Goal: Transaction & Acquisition: Purchase product/service

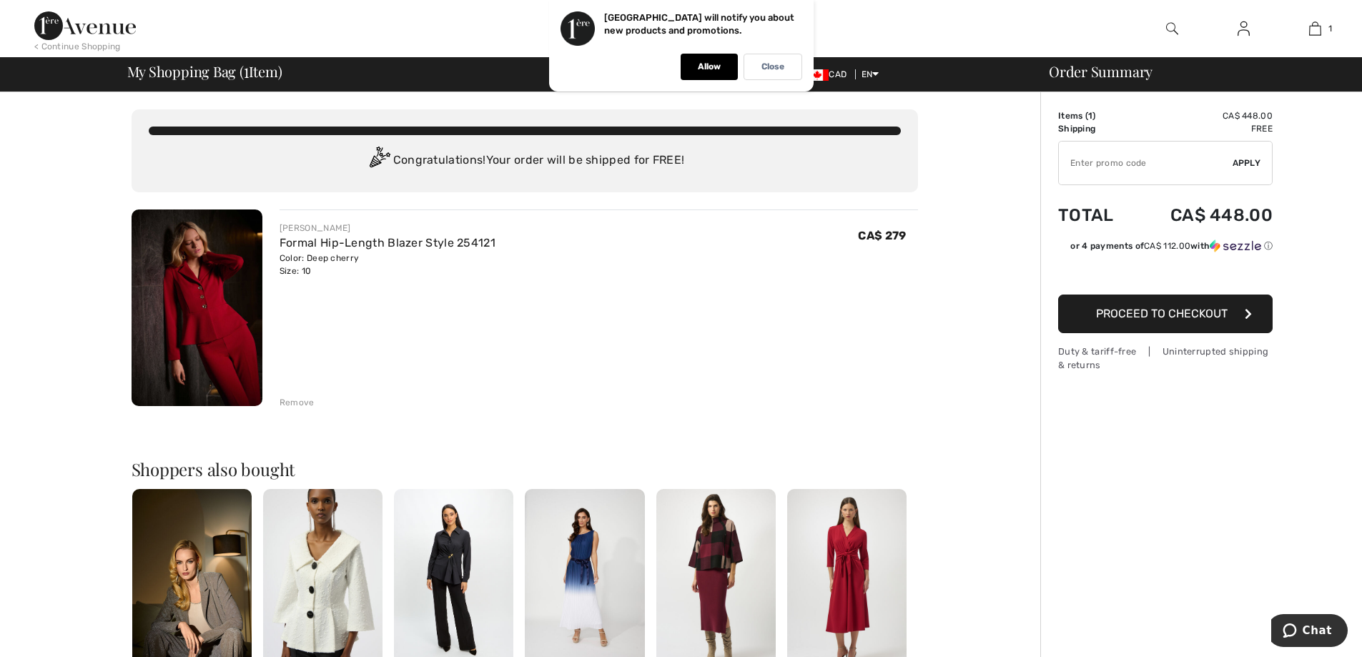
click at [1170, 29] on img at bounding box center [1172, 28] width 12 height 17
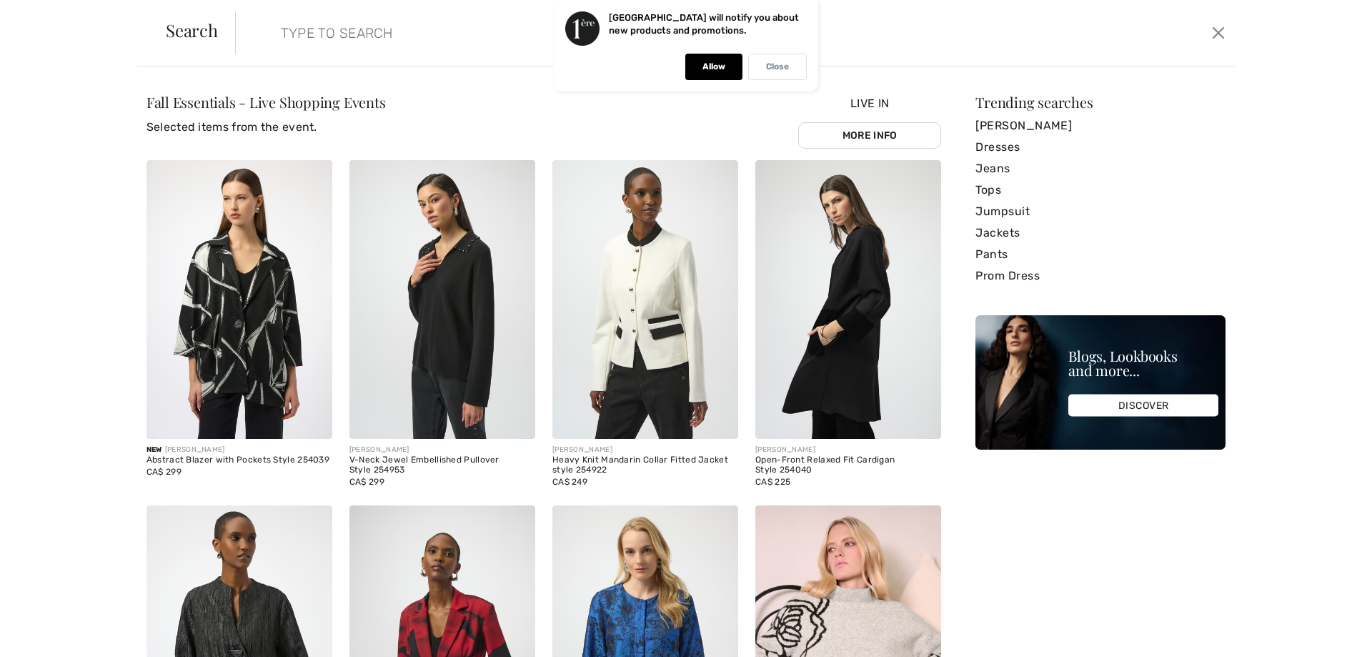
click at [784, 61] on p "Close" at bounding box center [777, 66] width 23 height 11
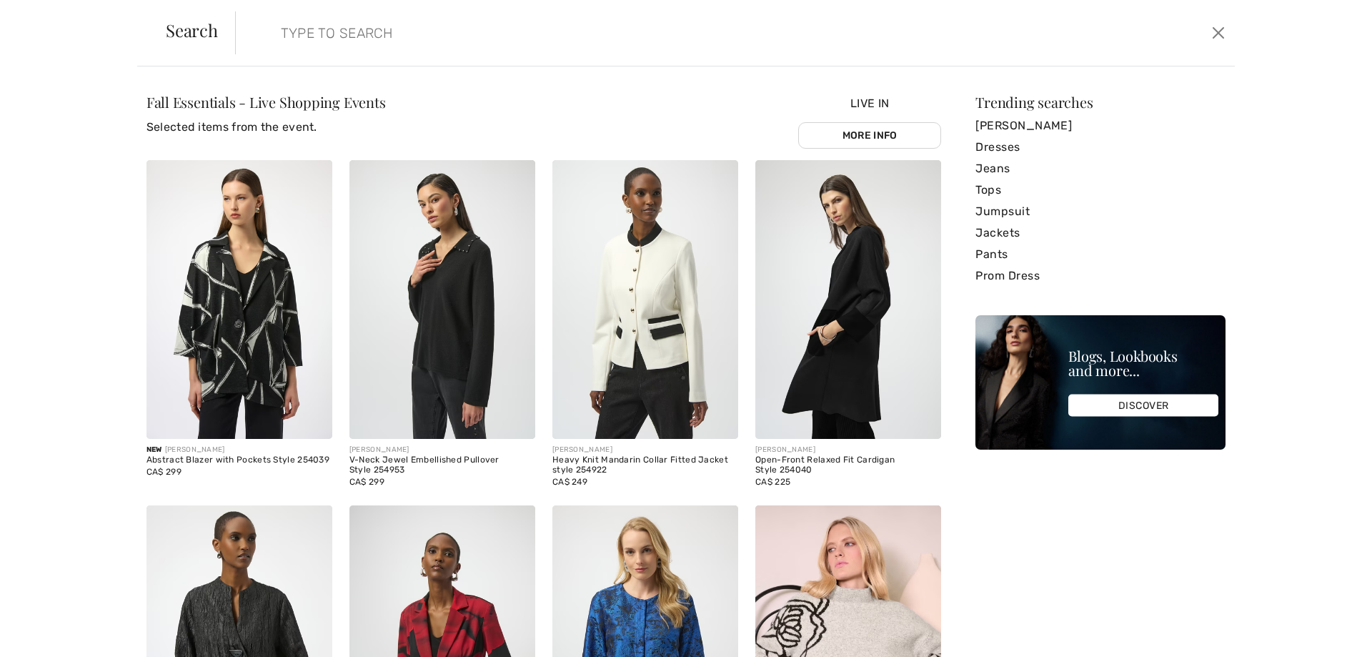
click at [371, 36] on input "search" at bounding box center [621, 32] width 703 height 43
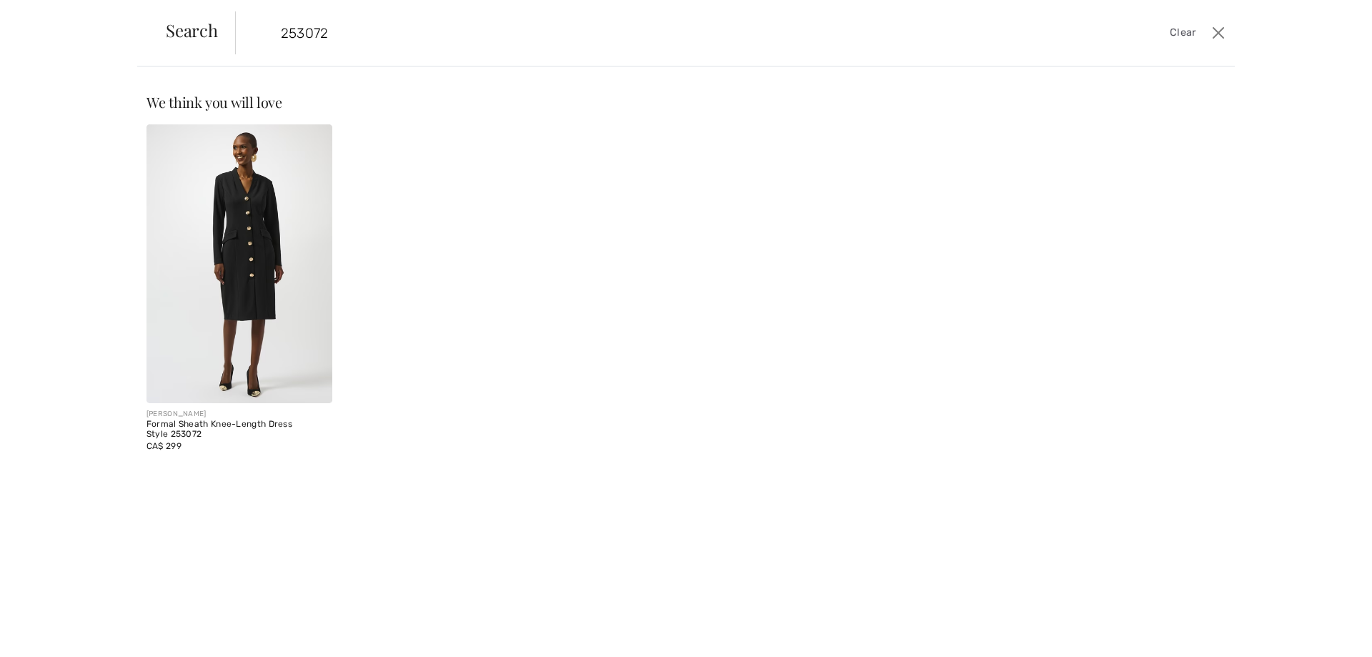
type input "253072"
click at [246, 374] on img at bounding box center [240, 263] width 186 height 279
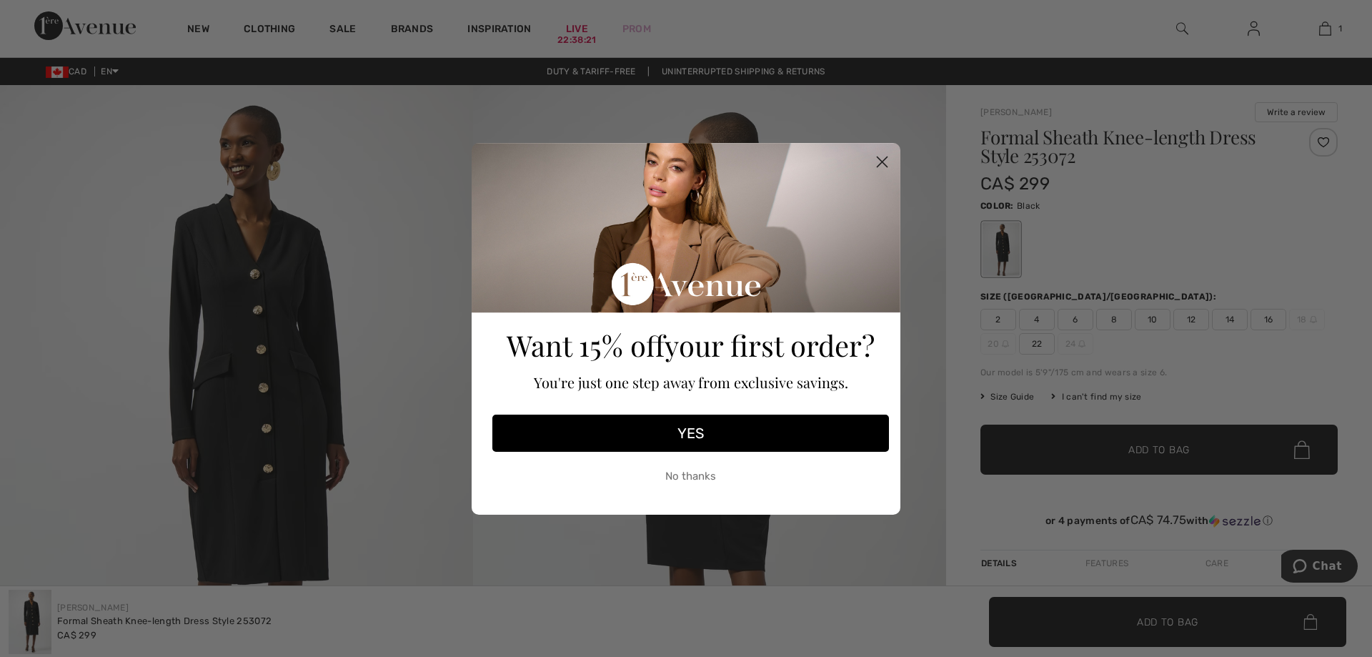
click at [879, 157] on circle "Close dialog" at bounding box center [883, 161] width 24 height 24
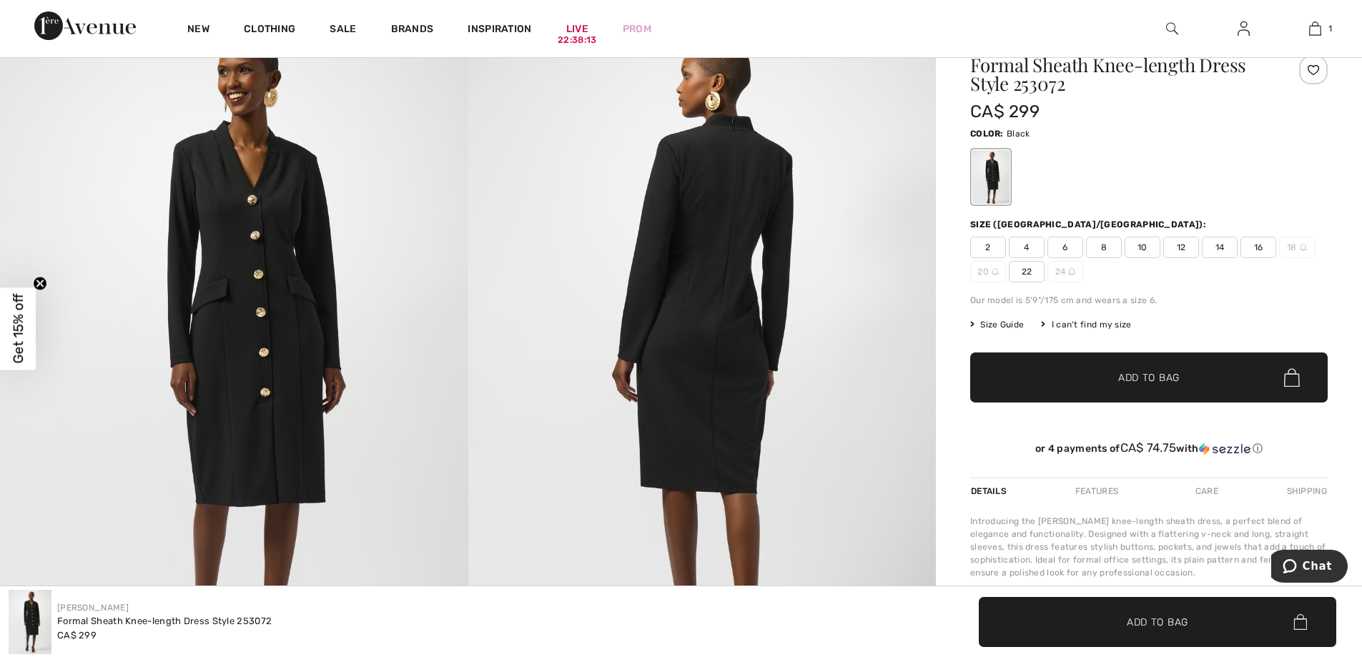
scroll to position [71, 0]
click at [1143, 242] on span "10" at bounding box center [1142, 247] width 36 height 21
click at [1121, 376] on span "Add to Bag" at bounding box center [1148, 378] width 61 height 15
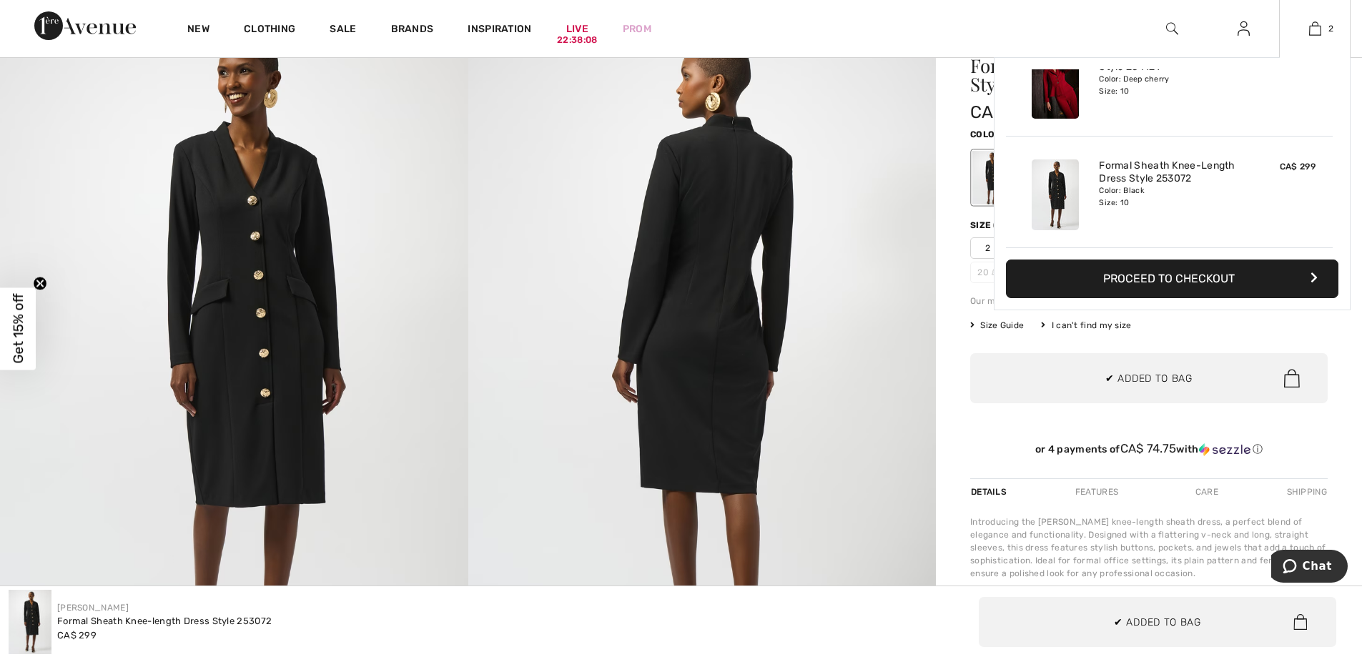
scroll to position [0, 0]
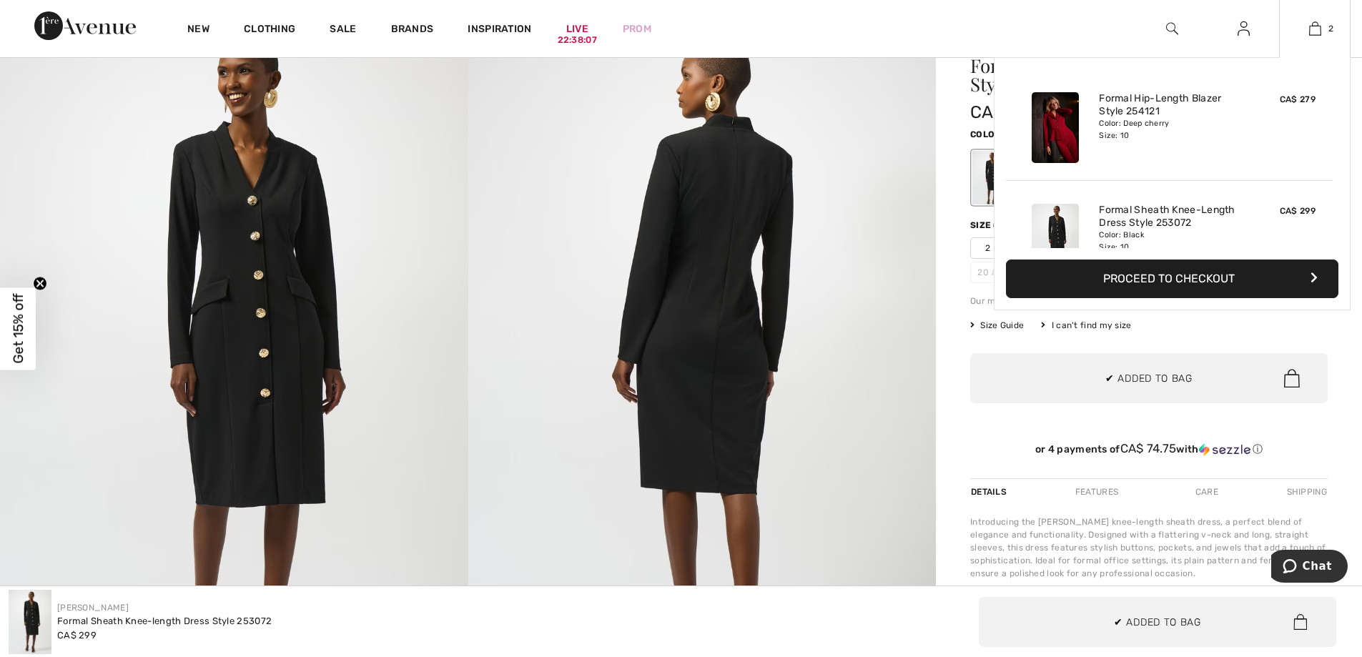
click at [1161, 282] on button "Proceed to Checkout" at bounding box center [1172, 278] width 332 height 39
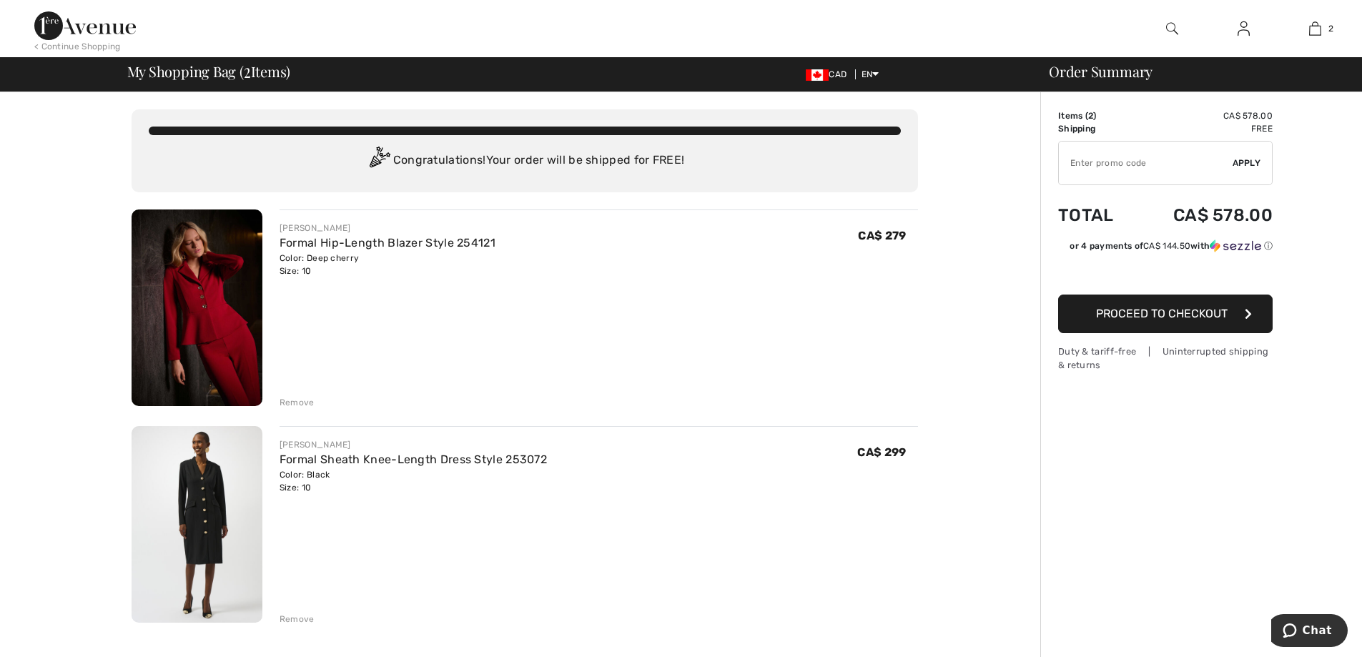
click at [295, 398] on div "Remove" at bounding box center [296, 402] width 35 height 13
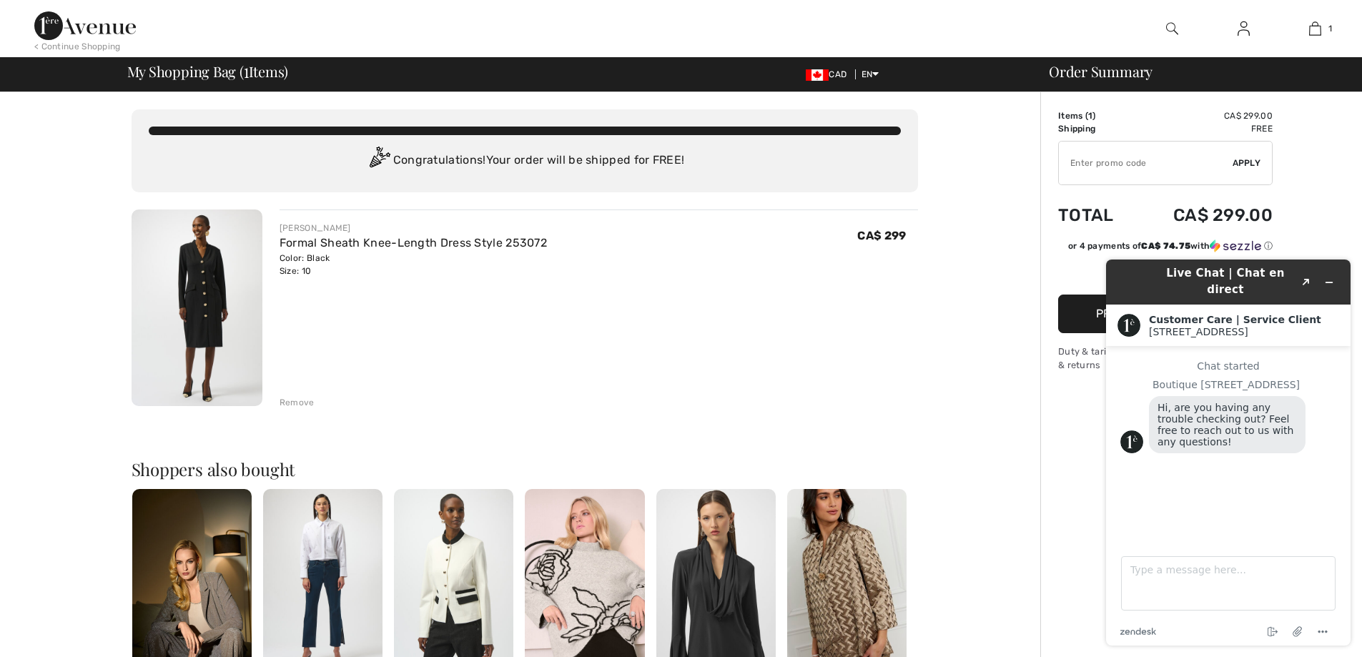
click at [109, 21] on img at bounding box center [84, 25] width 101 height 29
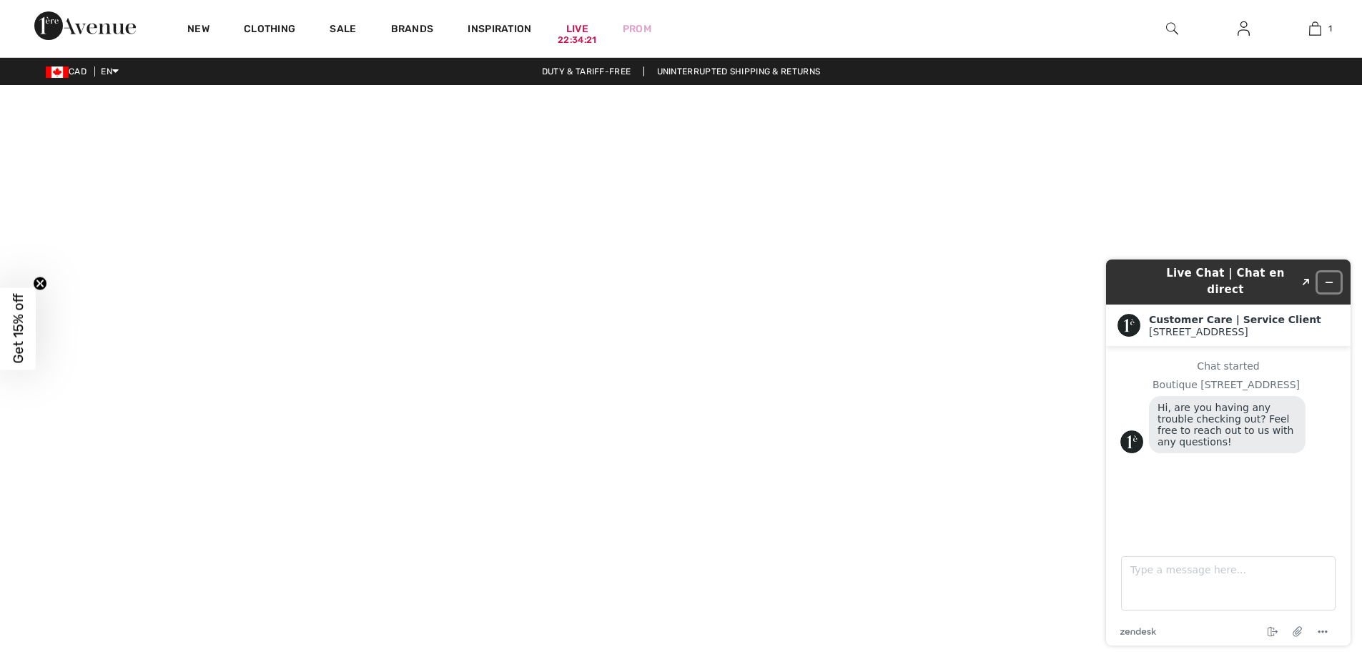
click at [1326, 277] on icon "Minimize widget" at bounding box center [1329, 282] width 10 height 10
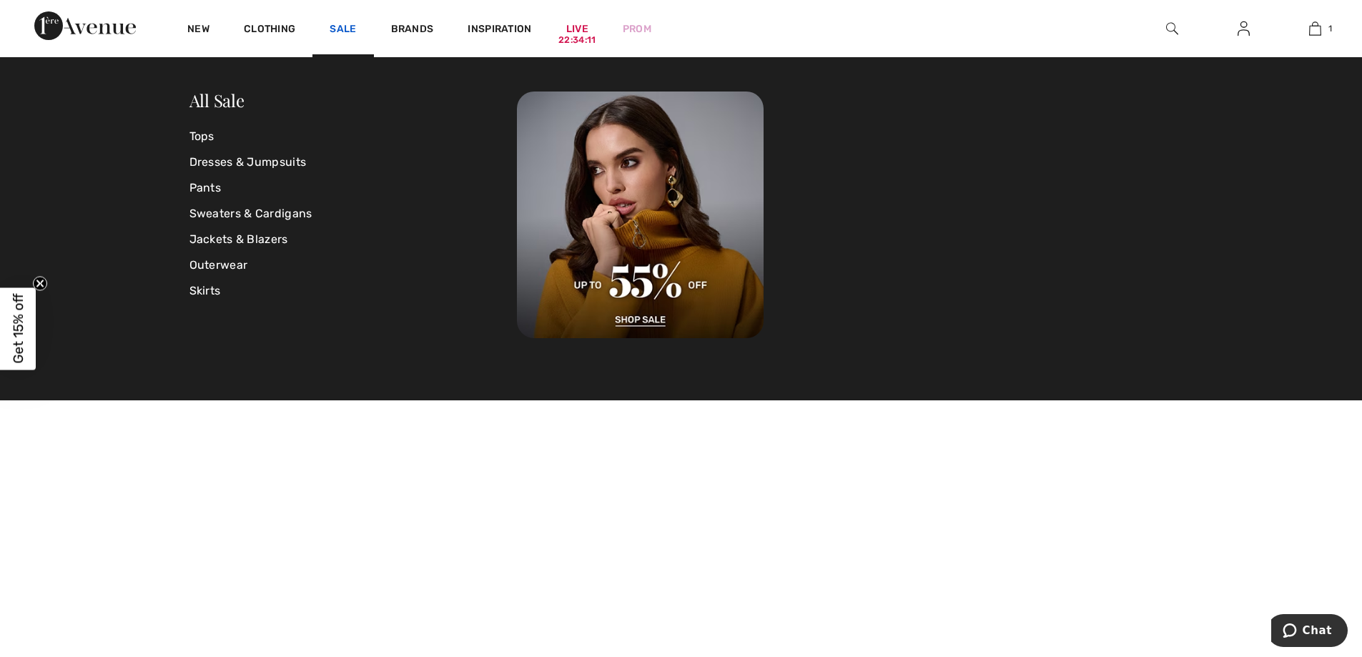
click at [349, 29] on link "Sale" at bounding box center [342, 30] width 26 height 15
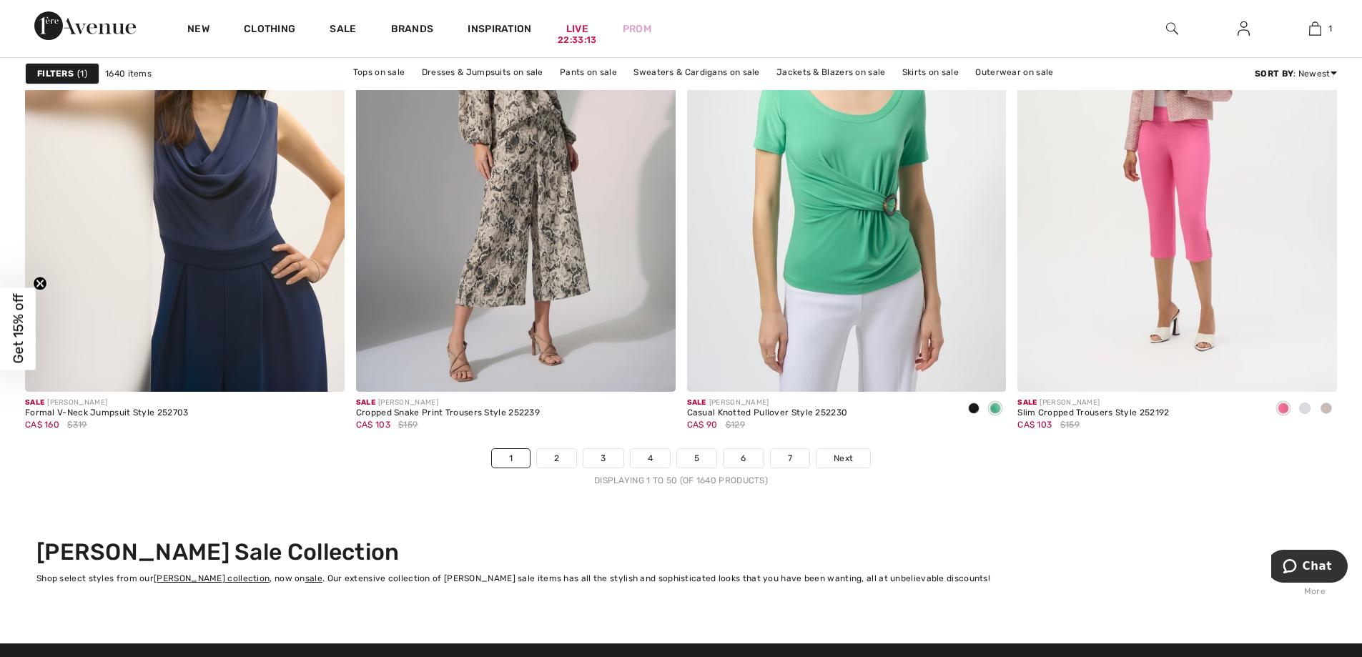
scroll to position [8434, 0]
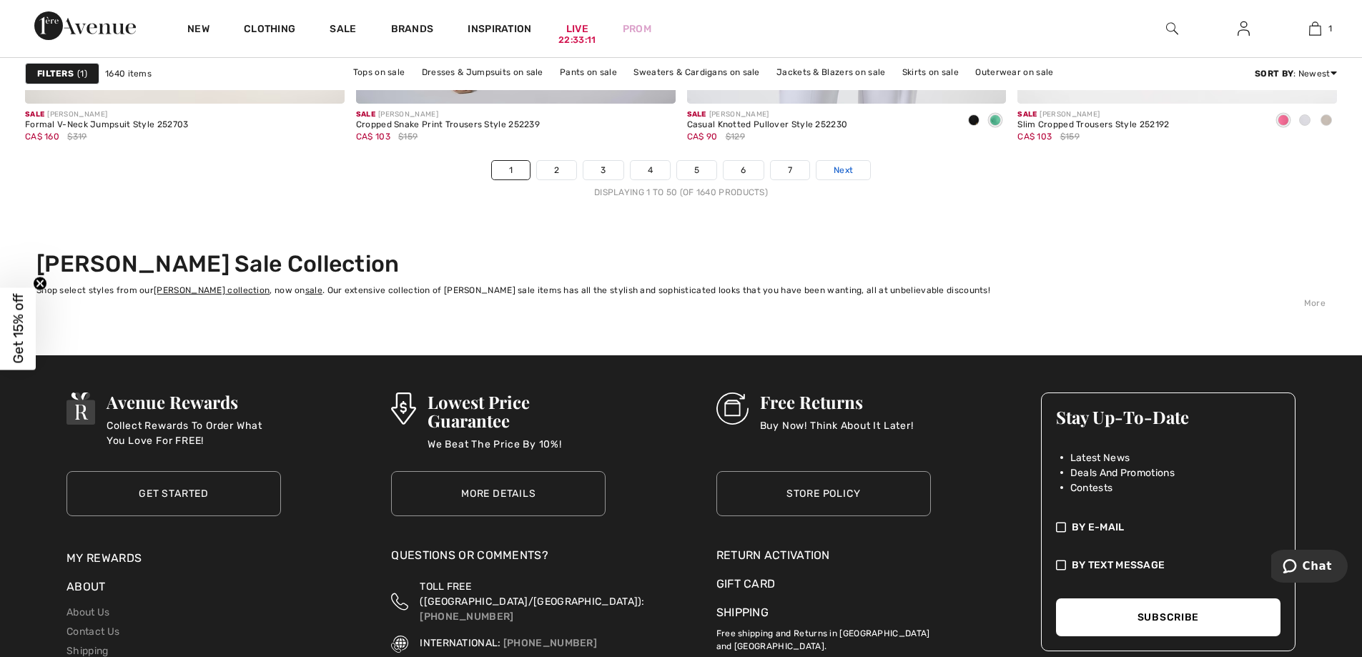
click at [841, 170] on span "Next" at bounding box center [842, 170] width 19 height 13
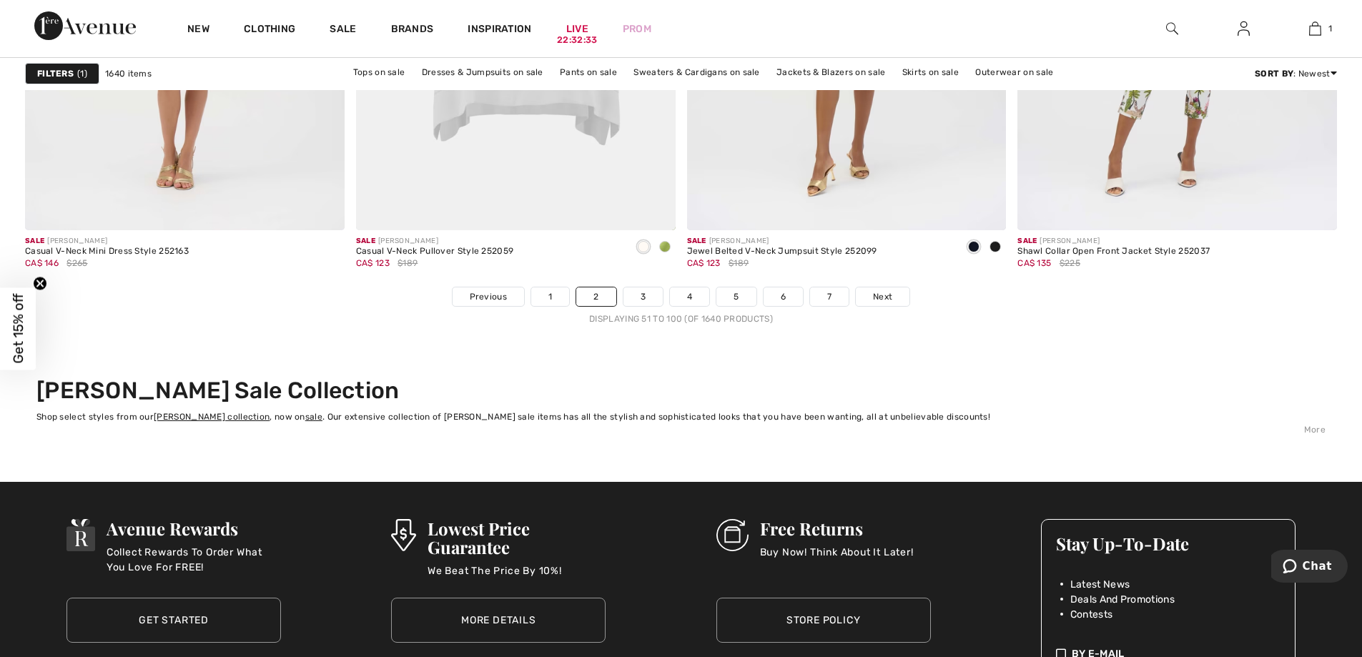
scroll to position [8434, 0]
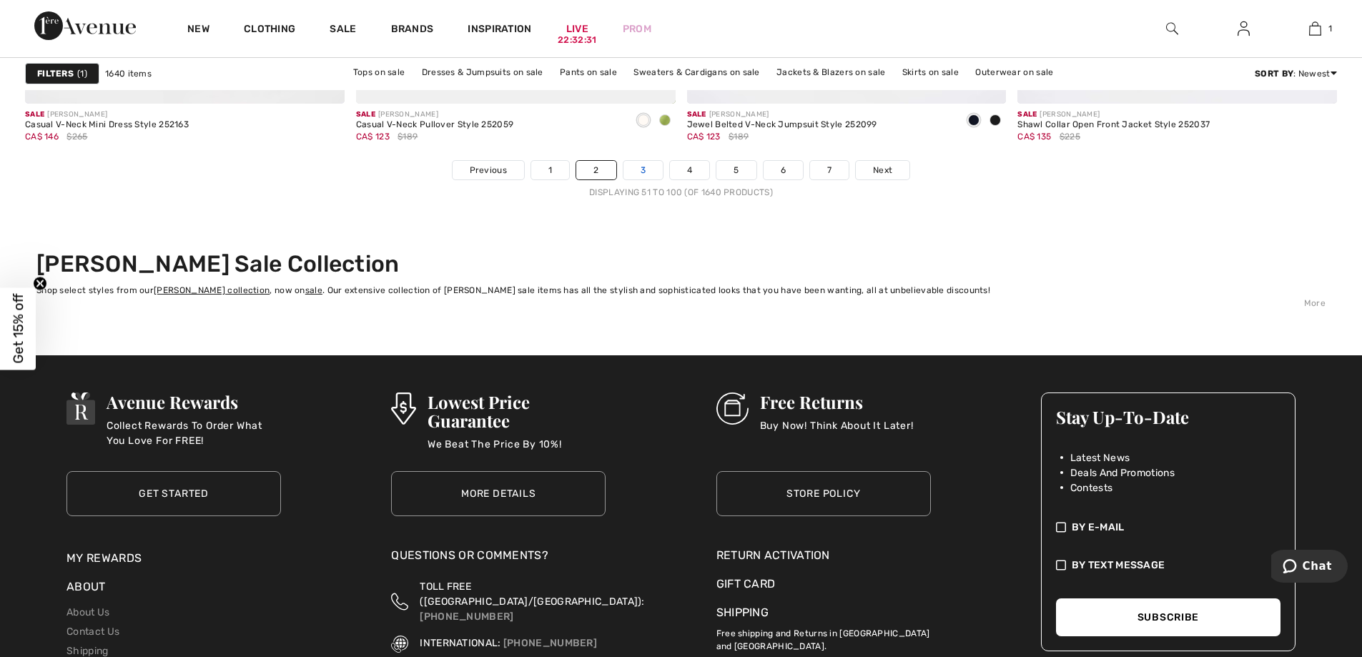
click at [653, 171] on link "3" at bounding box center [642, 170] width 39 height 19
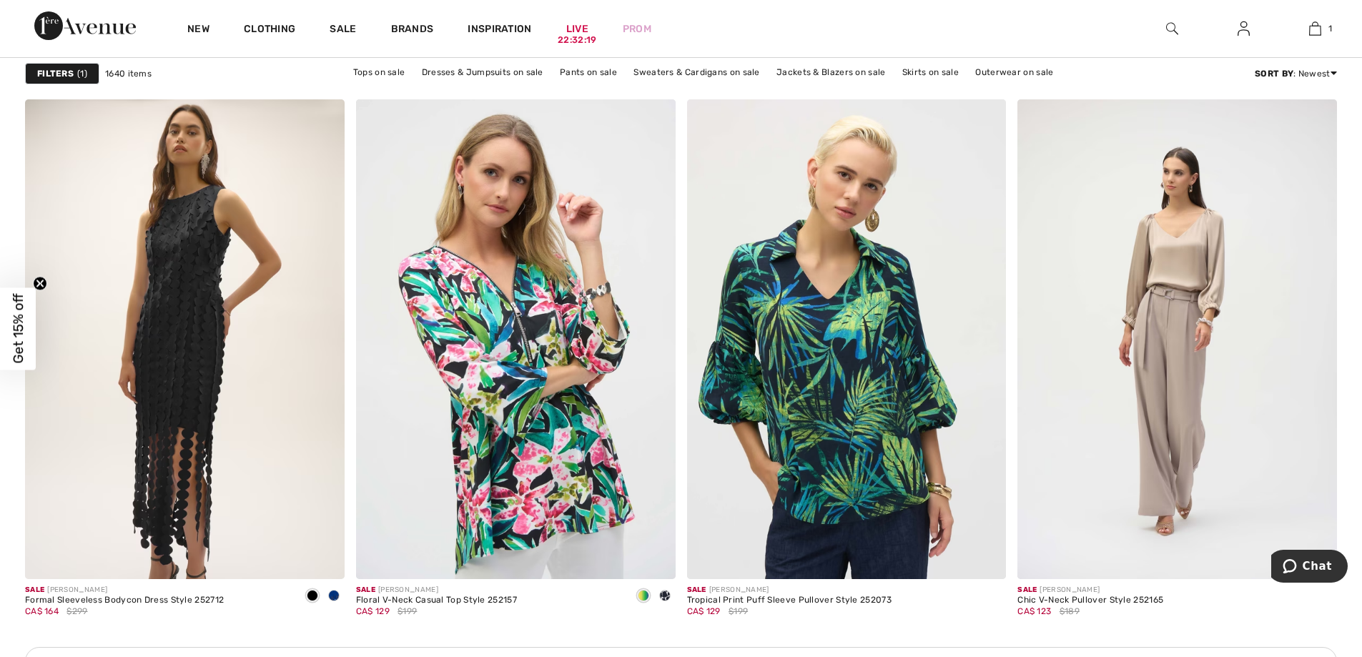
scroll to position [1501, 0]
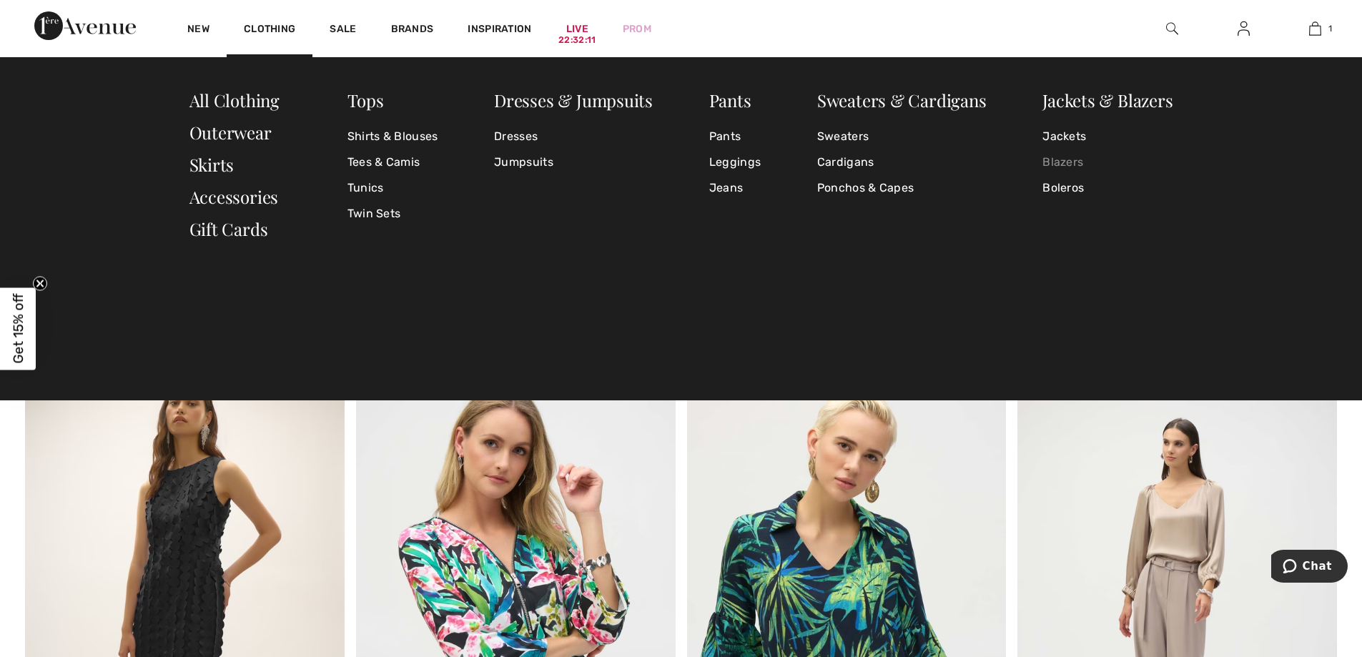
click at [1068, 159] on link "Blazers" at bounding box center [1107, 162] width 130 height 26
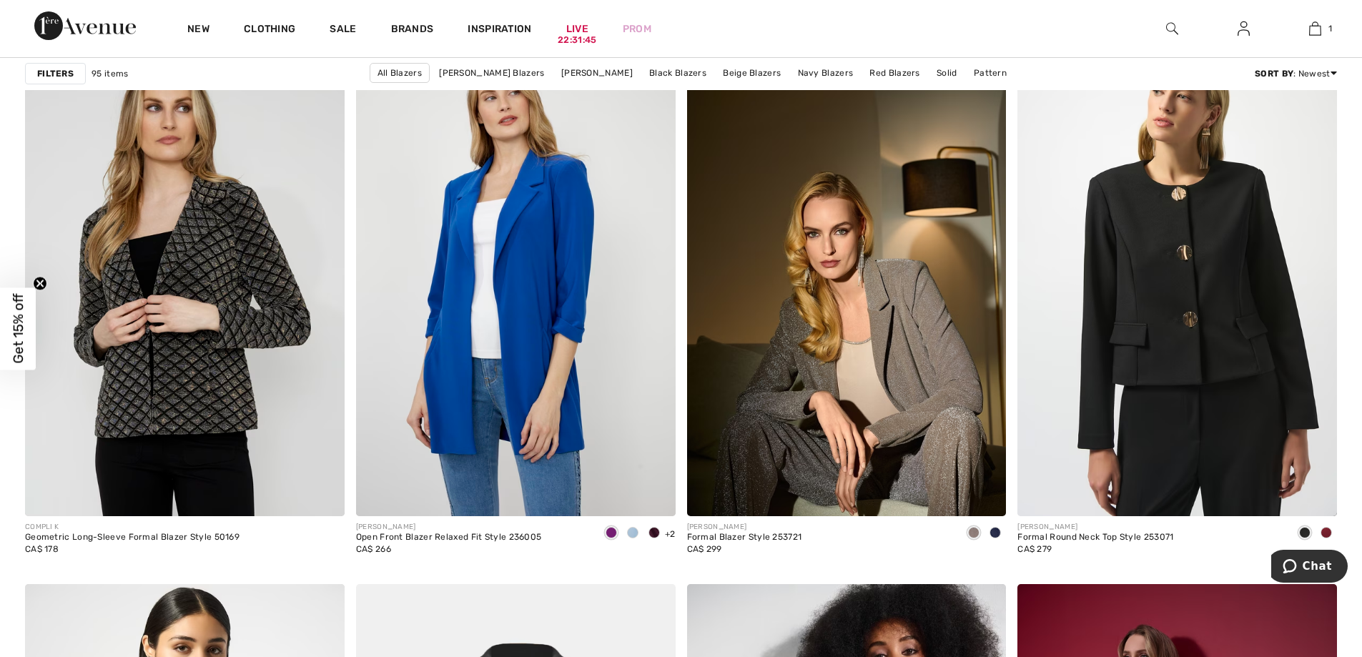
scroll to position [3216, 0]
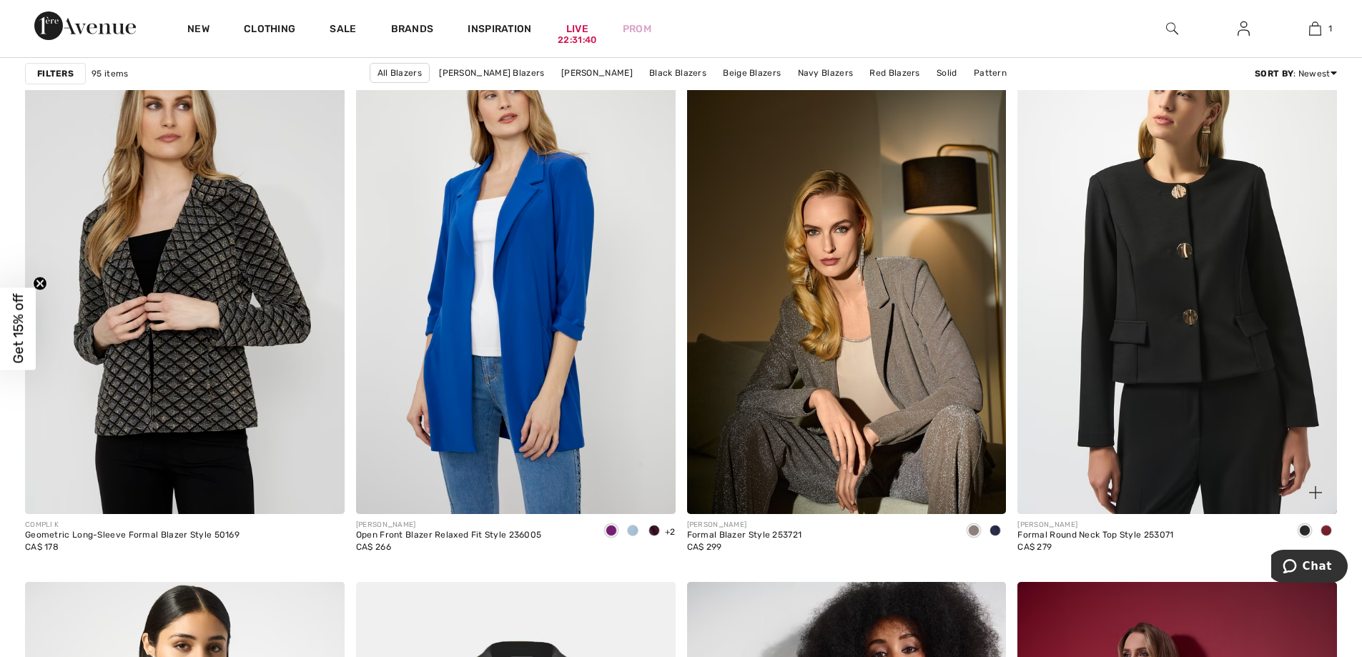
click at [1328, 526] on span at bounding box center [1325, 530] width 11 height 11
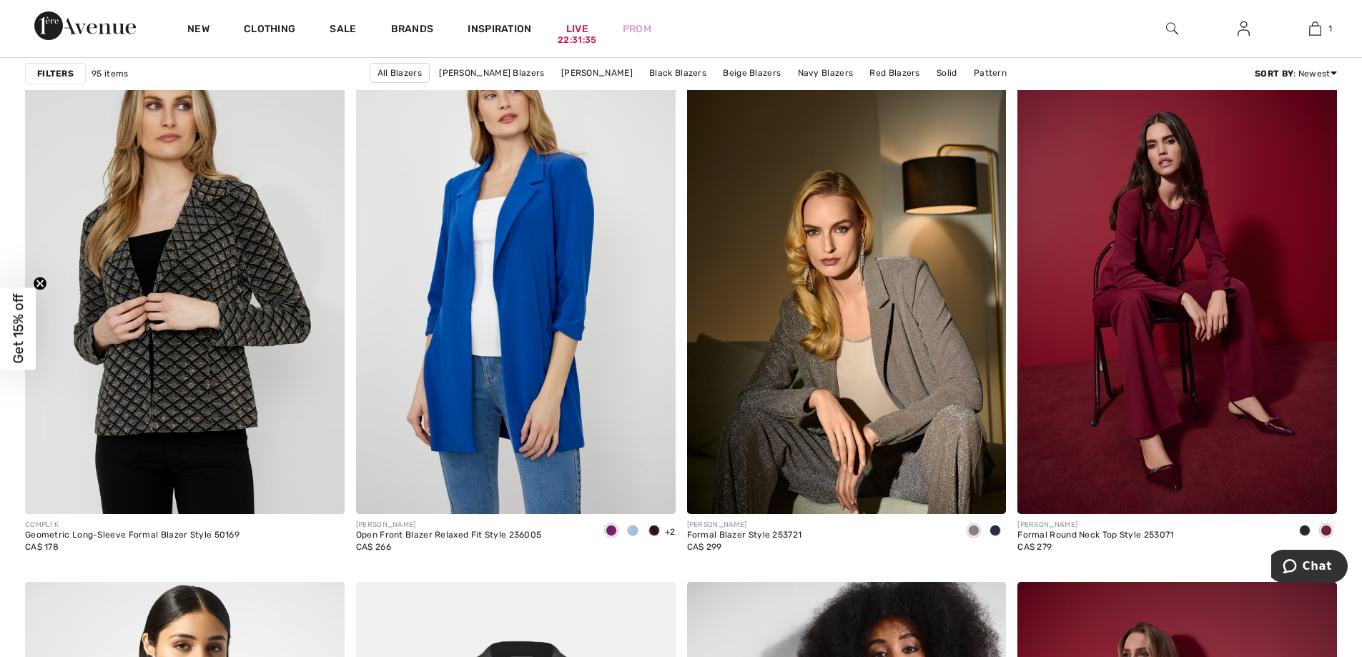
click at [1210, 374] on img at bounding box center [1176, 274] width 319 height 479
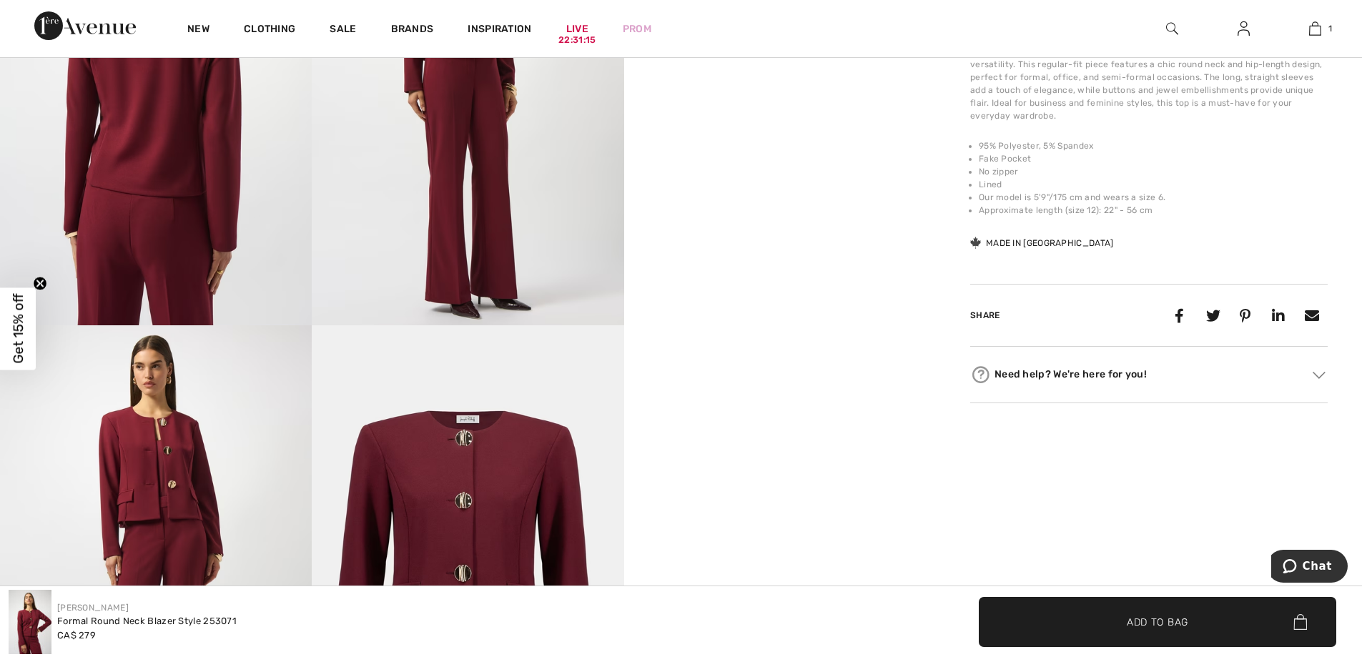
scroll to position [572, 0]
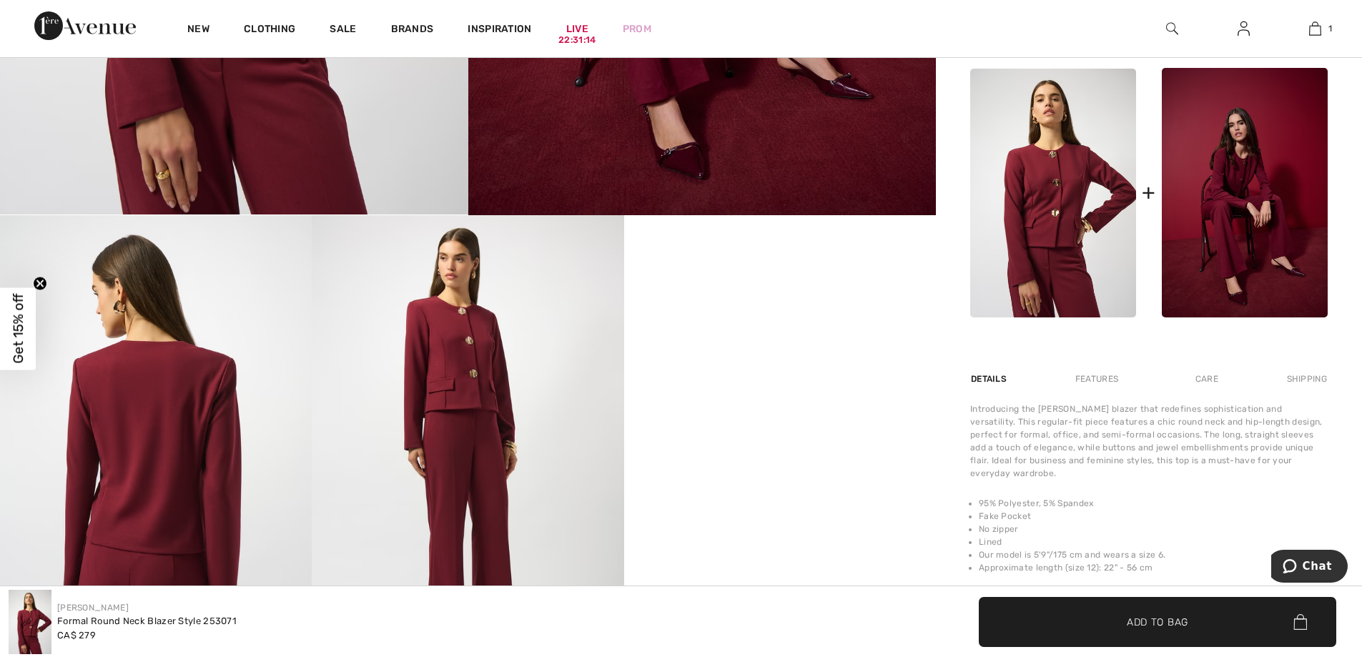
click at [1107, 376] on div "Features" at bounding box center [1096, 379] width 67 height 26
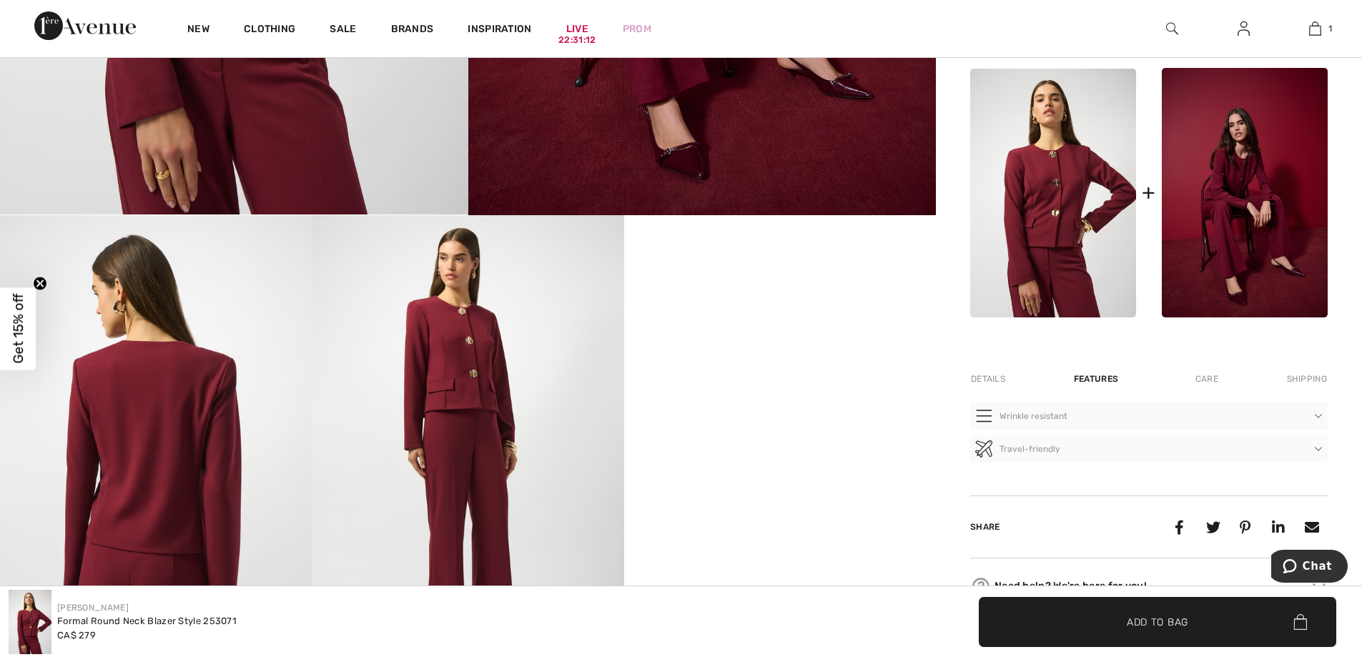
click at [1107, 376] on div "Features" at bounding box center [1095, 379] width 69 height 26
click at [1214, 375] on div "Care" at bounding box center [1206, 379] width 47 height 26
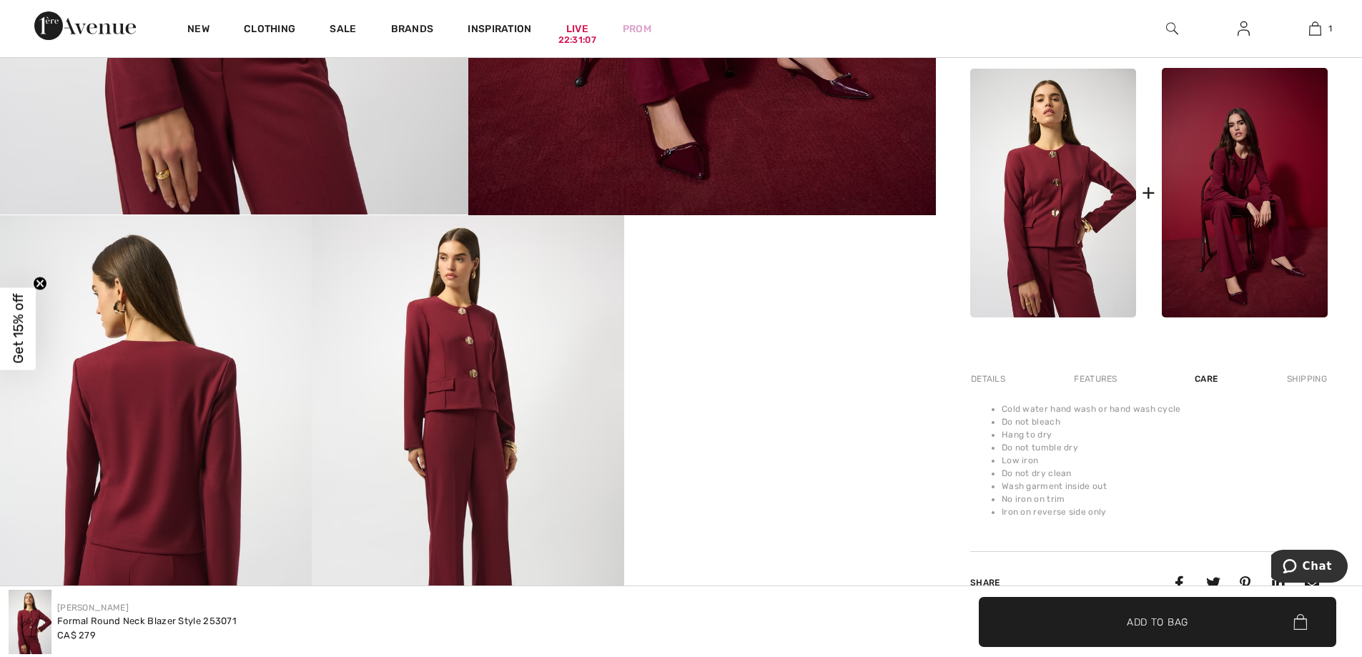
click at [991, 385] on div "Details" at bounding box center [989, 379] width 39 height 26
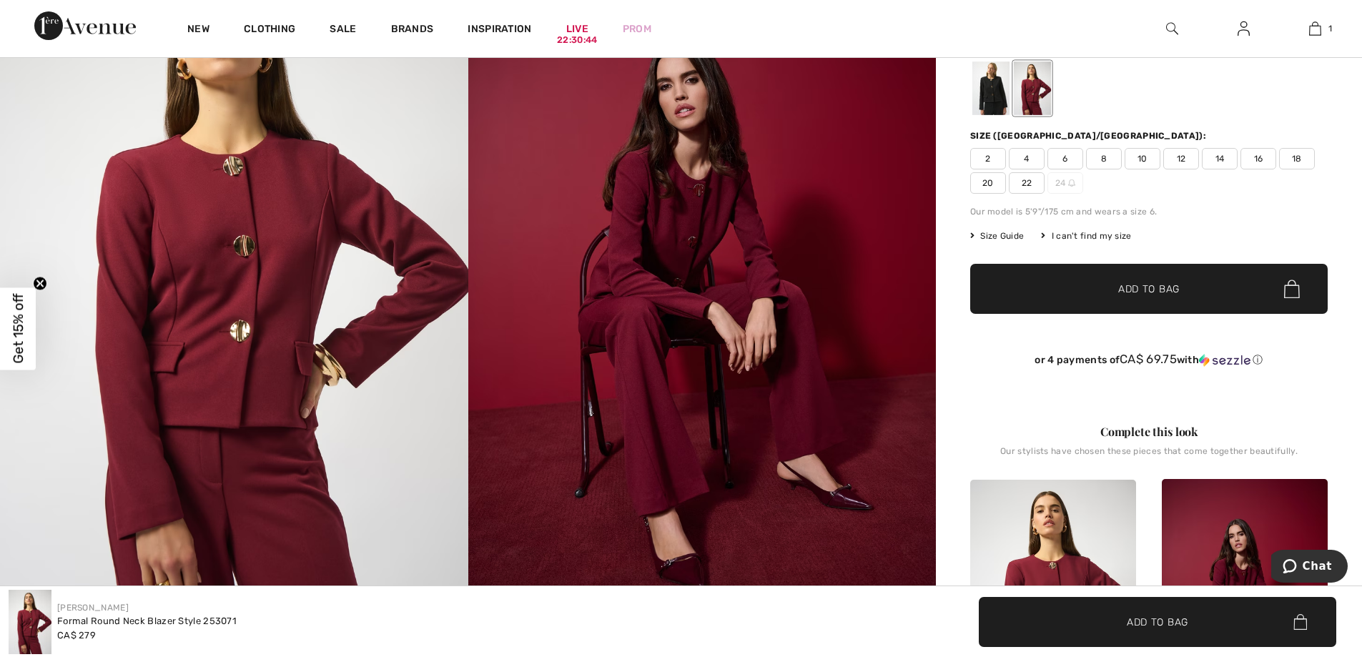
scroll to position [0, 0]
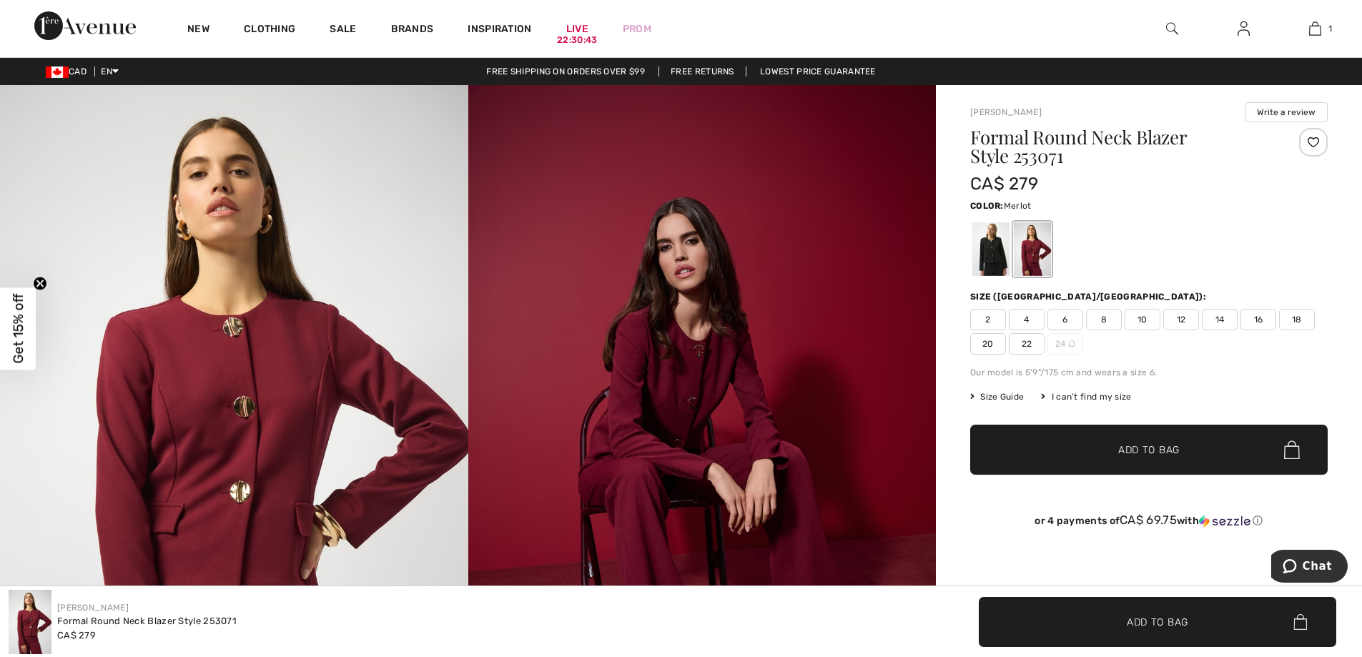
click at [1098, 315] on span "8" at bounding box center [1104, 319] width 36 height 21
click at [1011, 395] on span "Size Guide" at bounding box center [997, 396] width 54 height 13
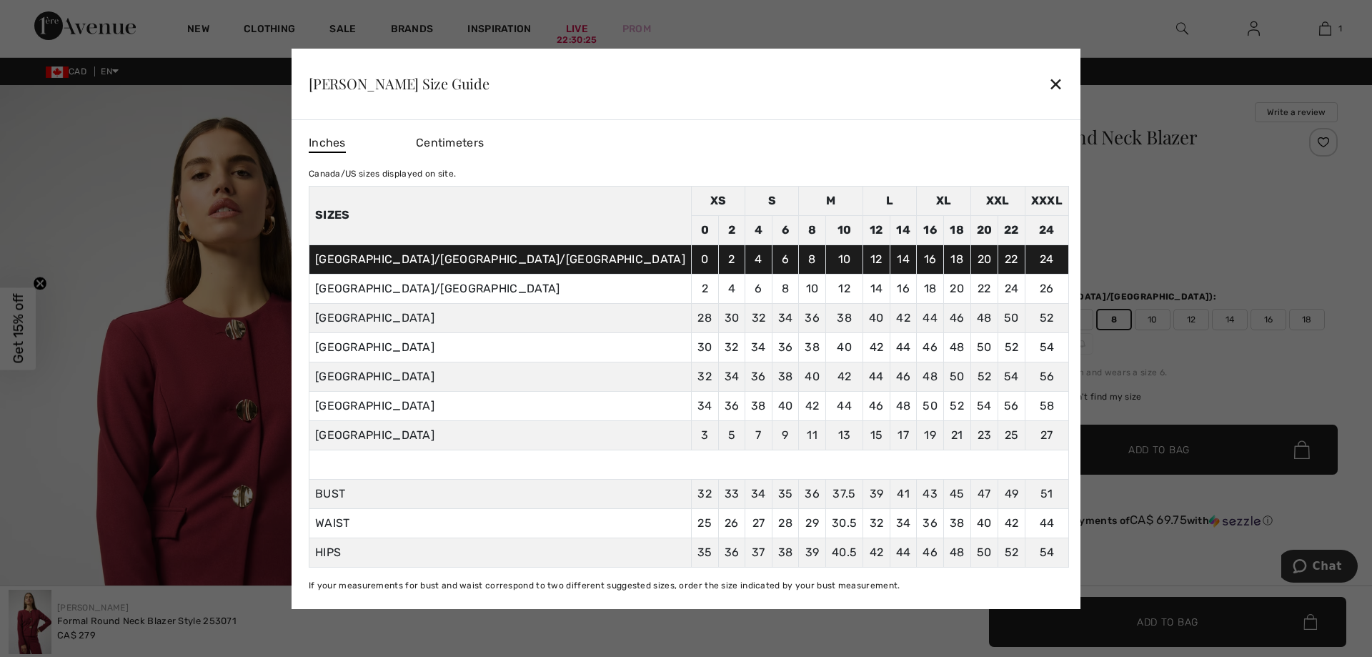
click at [1049, 93] on div "✕" at bounding box center [1056, 84] width 15 height 30
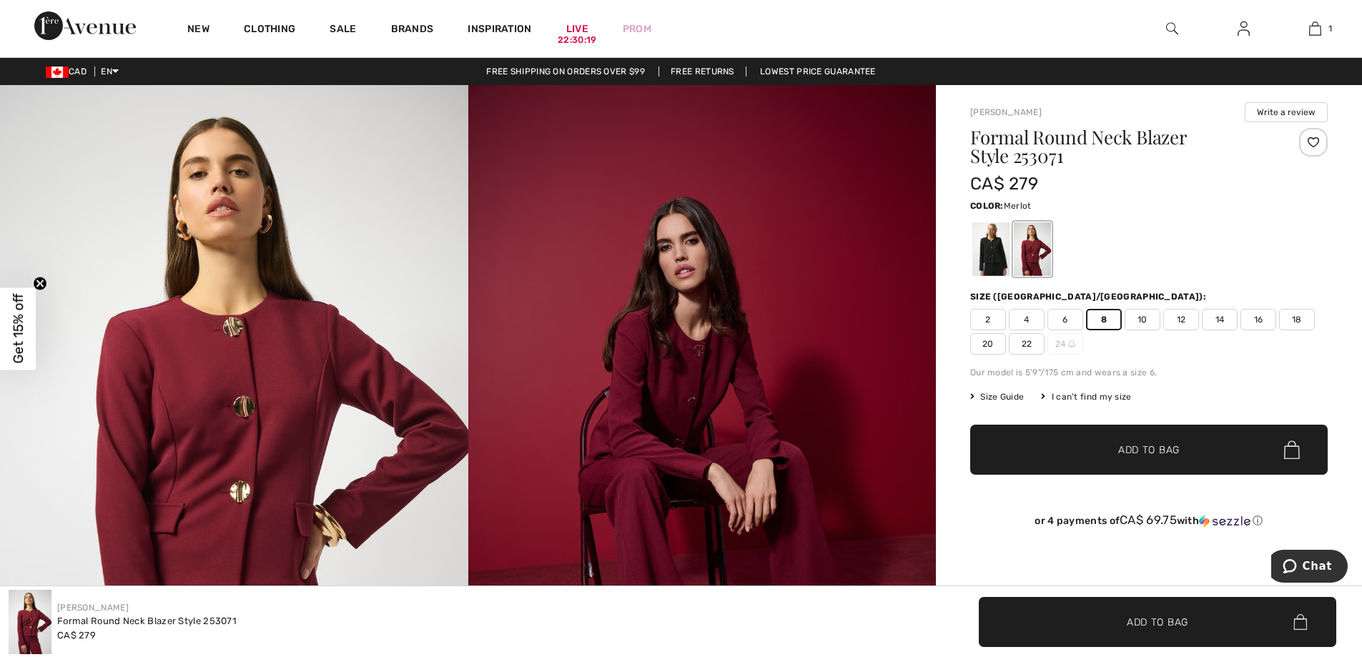
click at [1136, 461] on span "✔ Added to Bag Add to Bag" at bounding box center [1148, 450] width 357 height 50
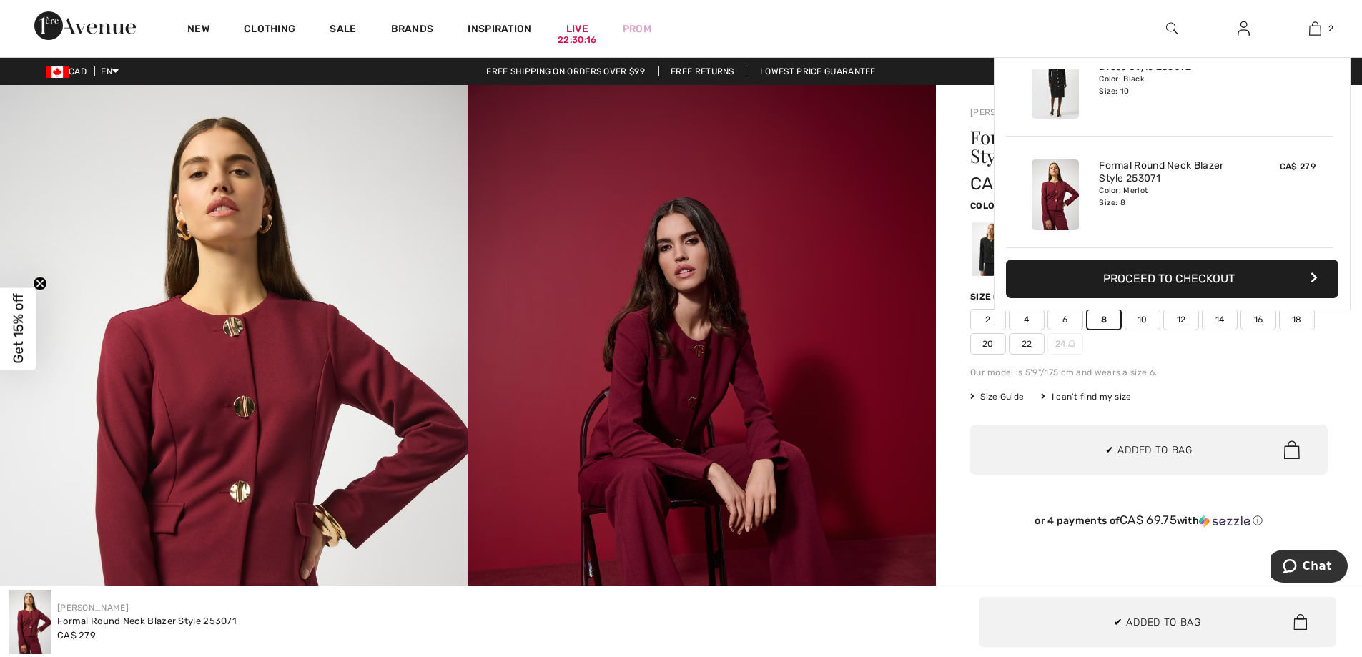
click at [982, 502] on div "or 4 payments of CA$ 69.75 with ⓘ" at bounding box center [1148, 523] width 357 height 54
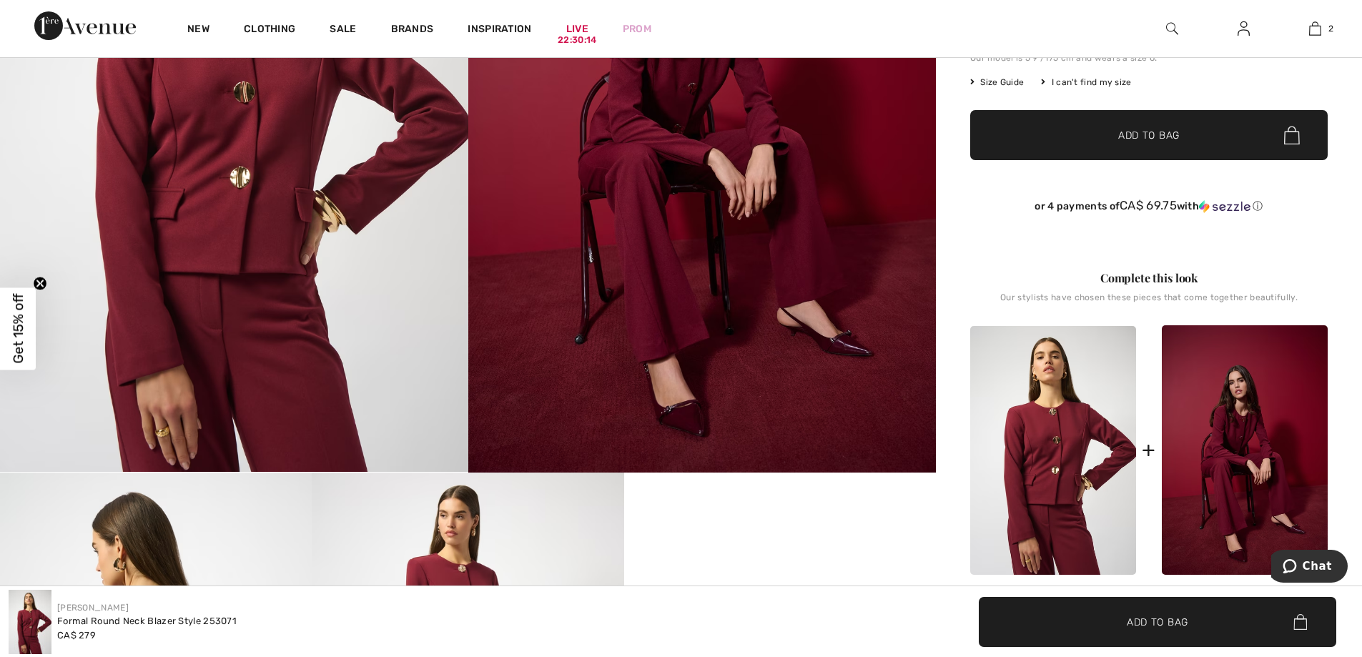
scroll to position [357, 0]
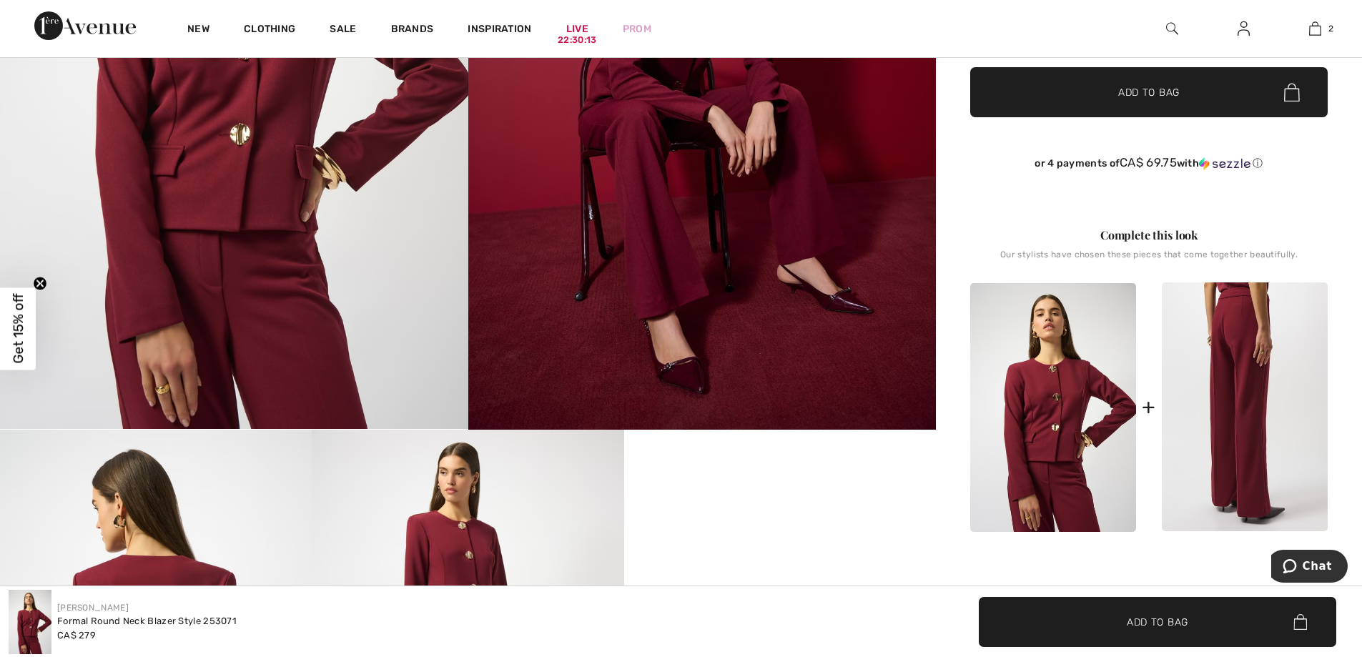
click at [1245, 384] on img at bounding box center [1244, 406] width 166 height 249
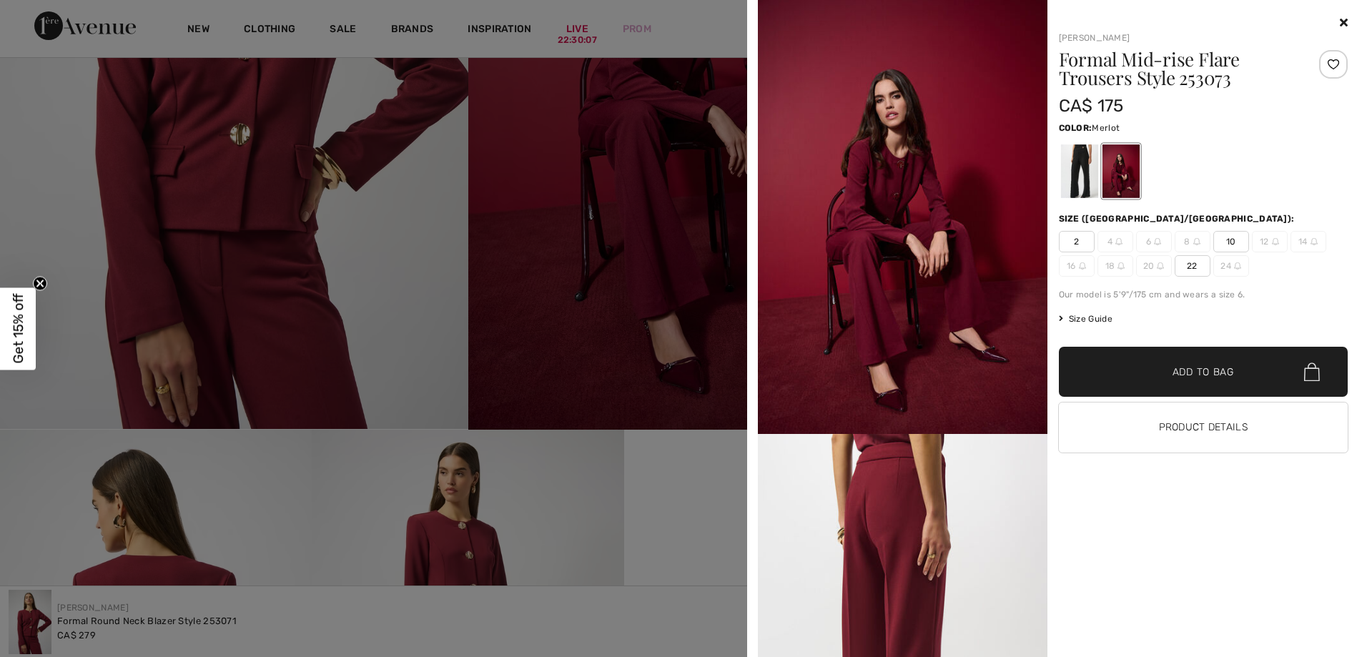
click at [954, 530] on img at bounding box center [902, 650] width 289 height 433
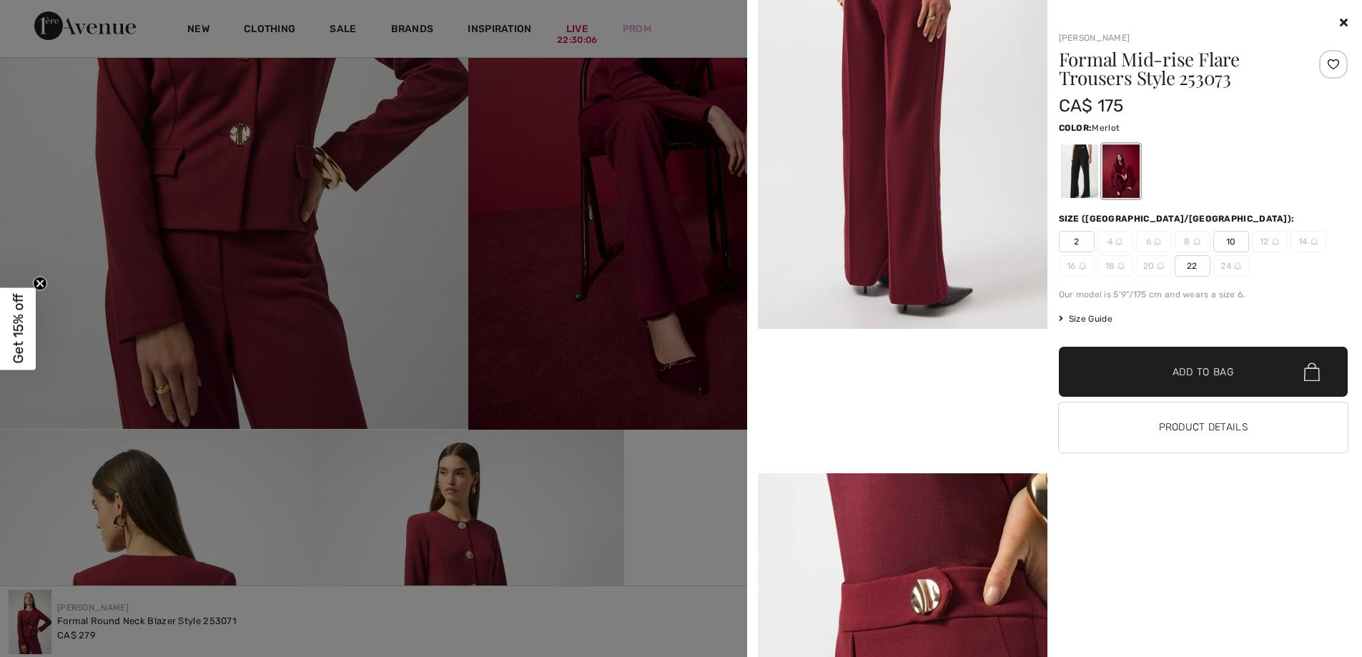
scroll to position [643, 0]
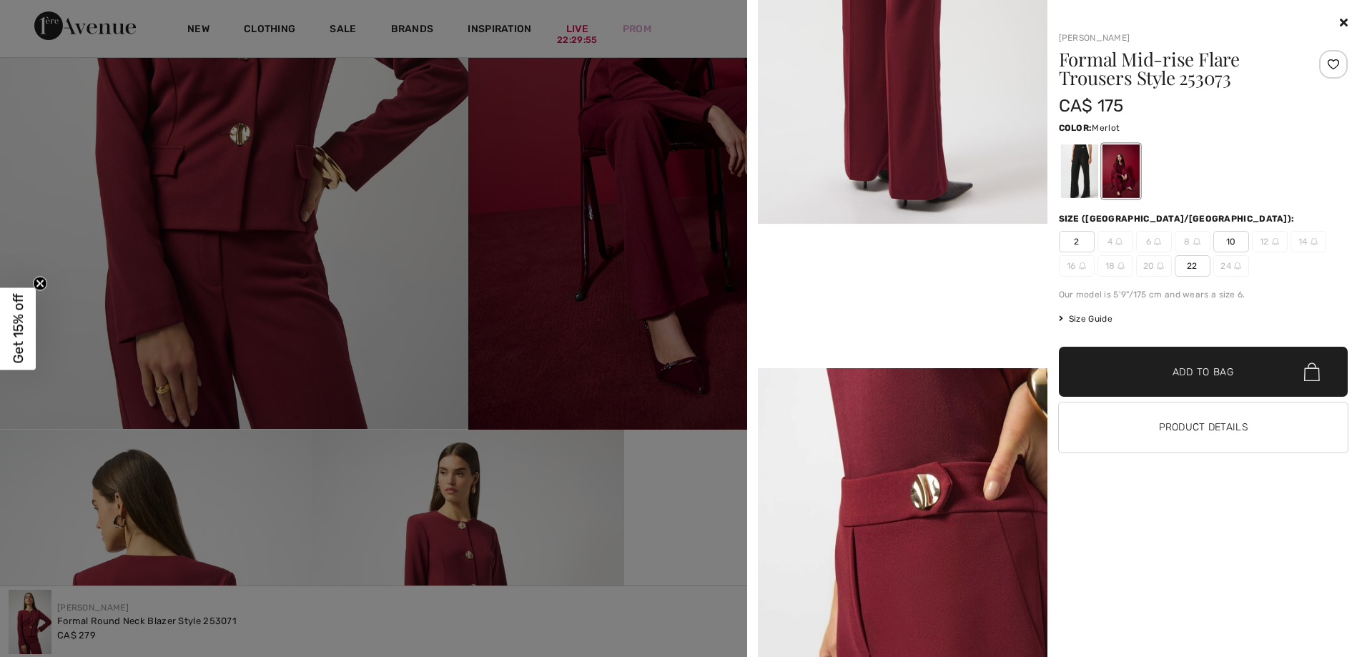
click at [1229, 246] on span "10" at bounding box center [1231, 241] width 36 height 21
click at [65, 163] on div at bounding box center [681, 328] width 1362 height 657
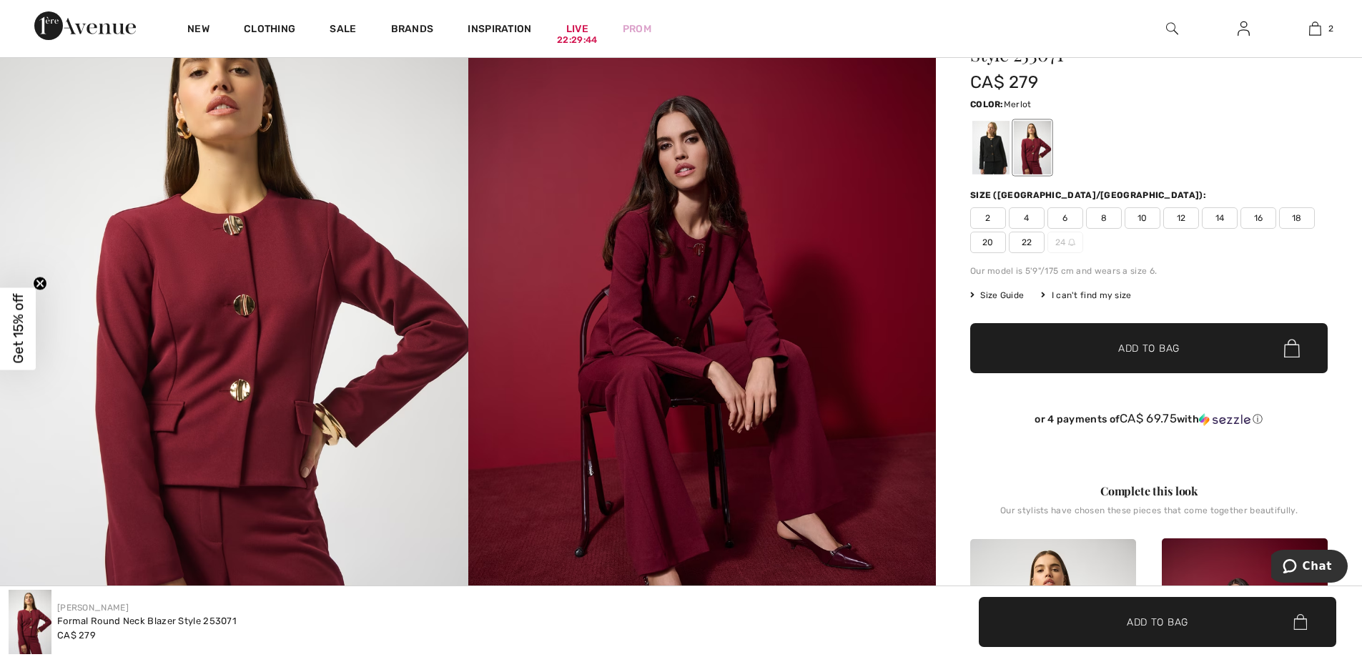
scroll to position [0, 0]
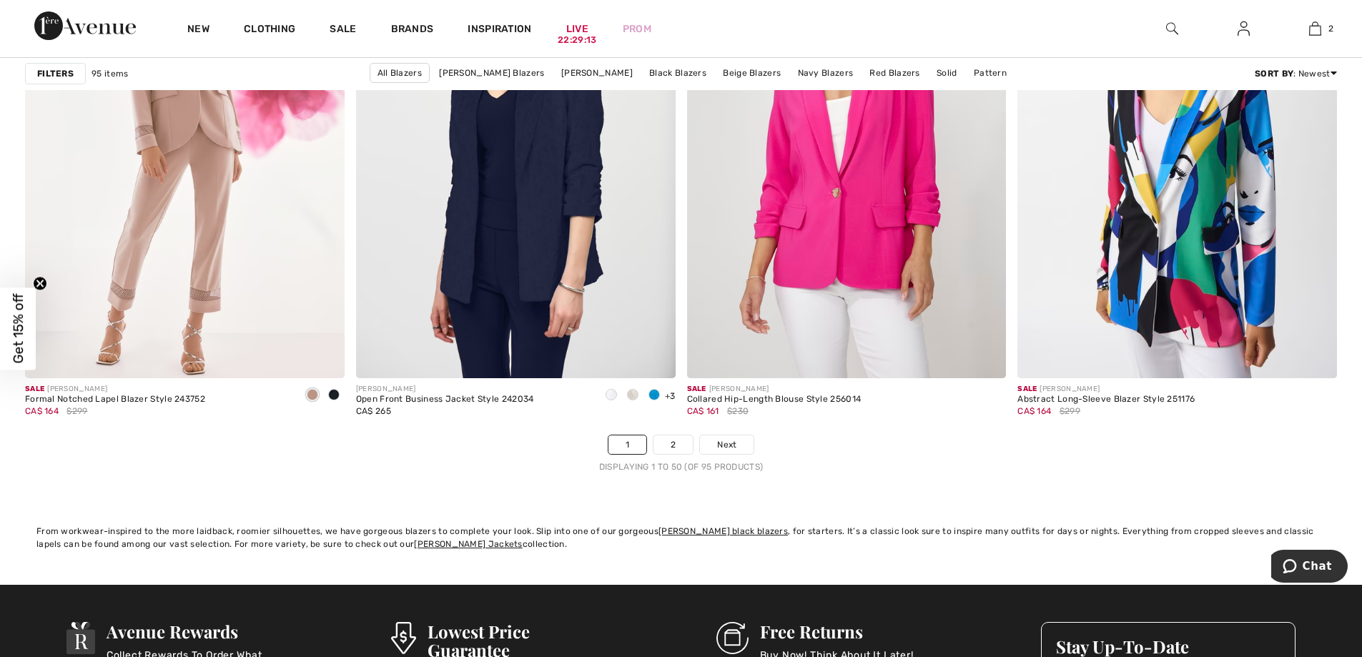
scroll to position [8362, 0]
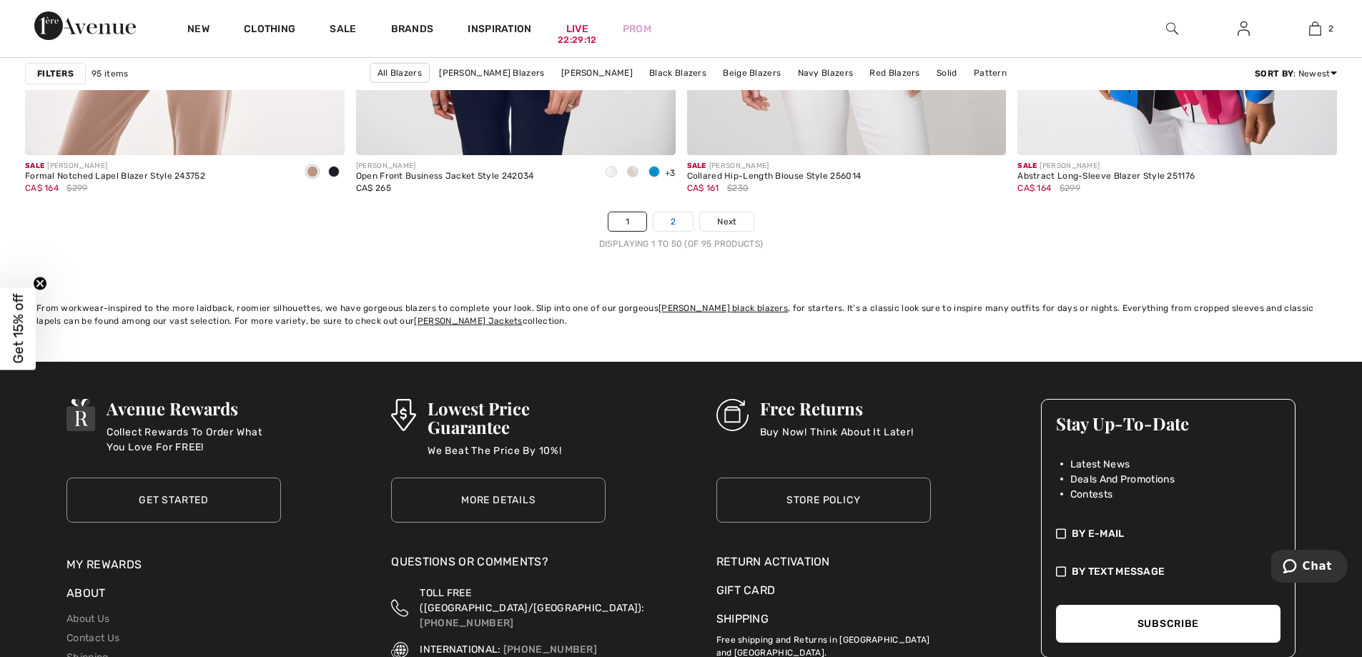
click at [660, 219] on link "2" at bounding box center [672, 221] width 39 height 19
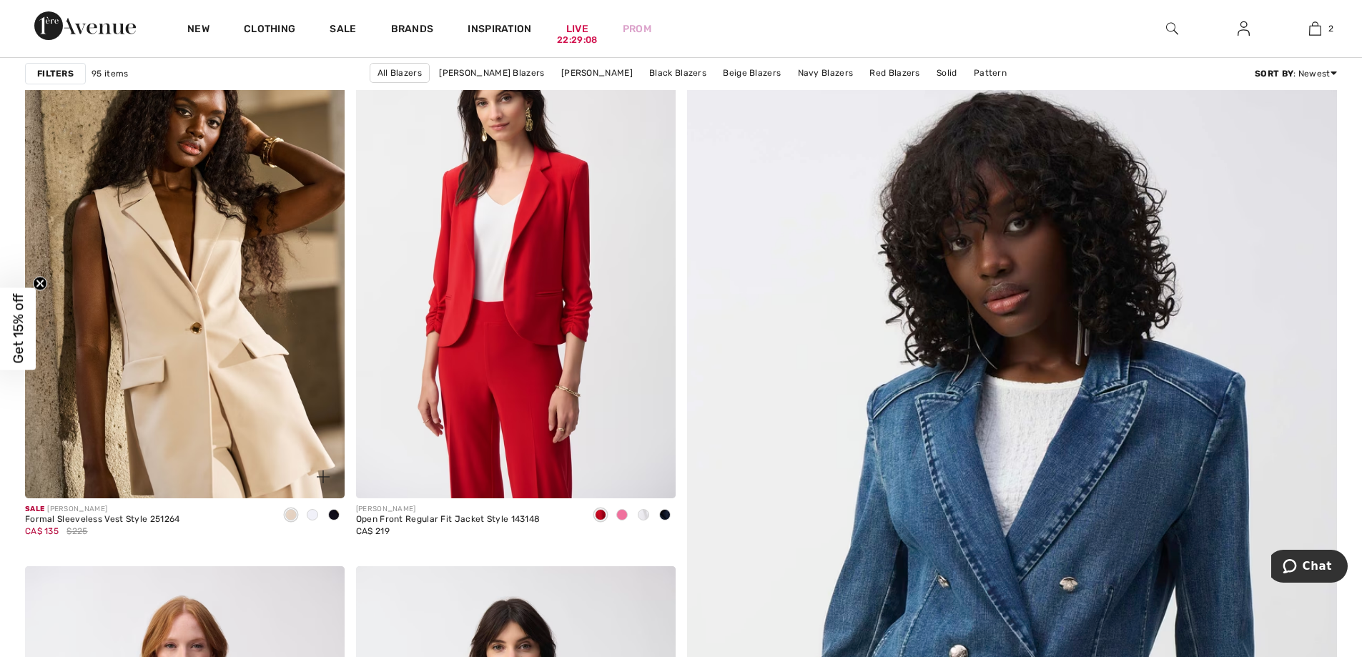
scroll to position [214, 0]
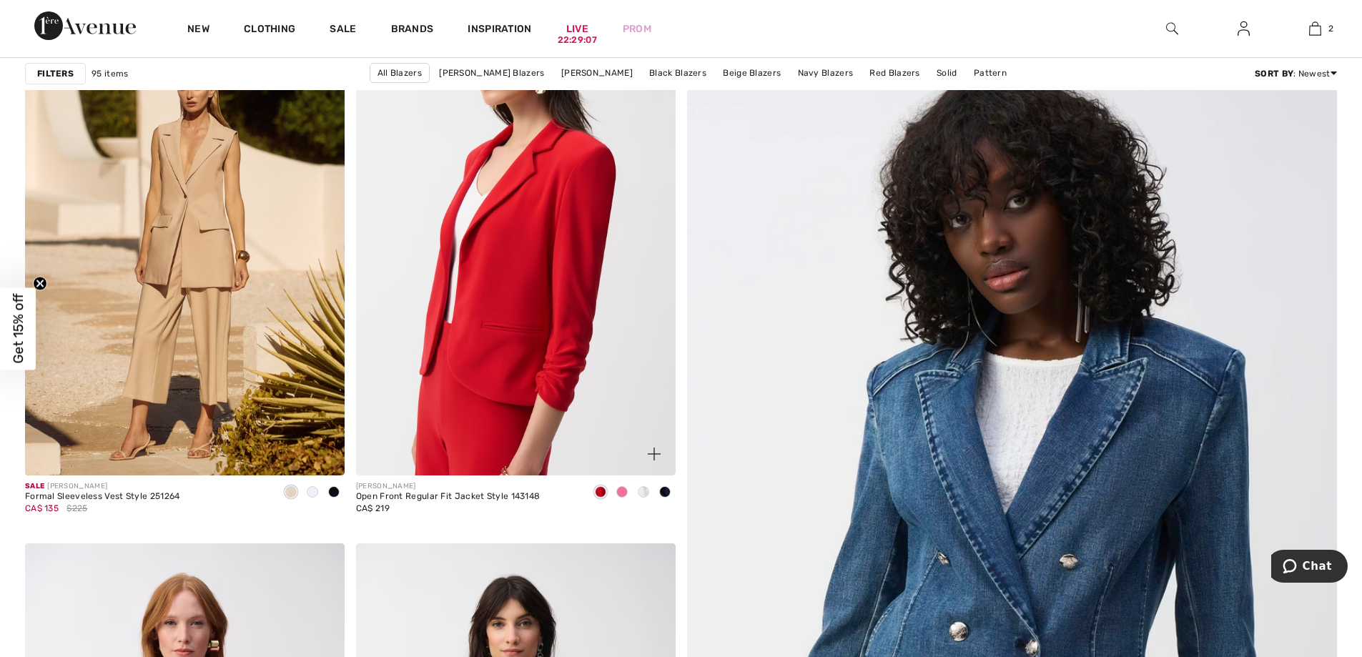
click at [496, 295] on img at bounding box center [515, 235] width 319 height 479
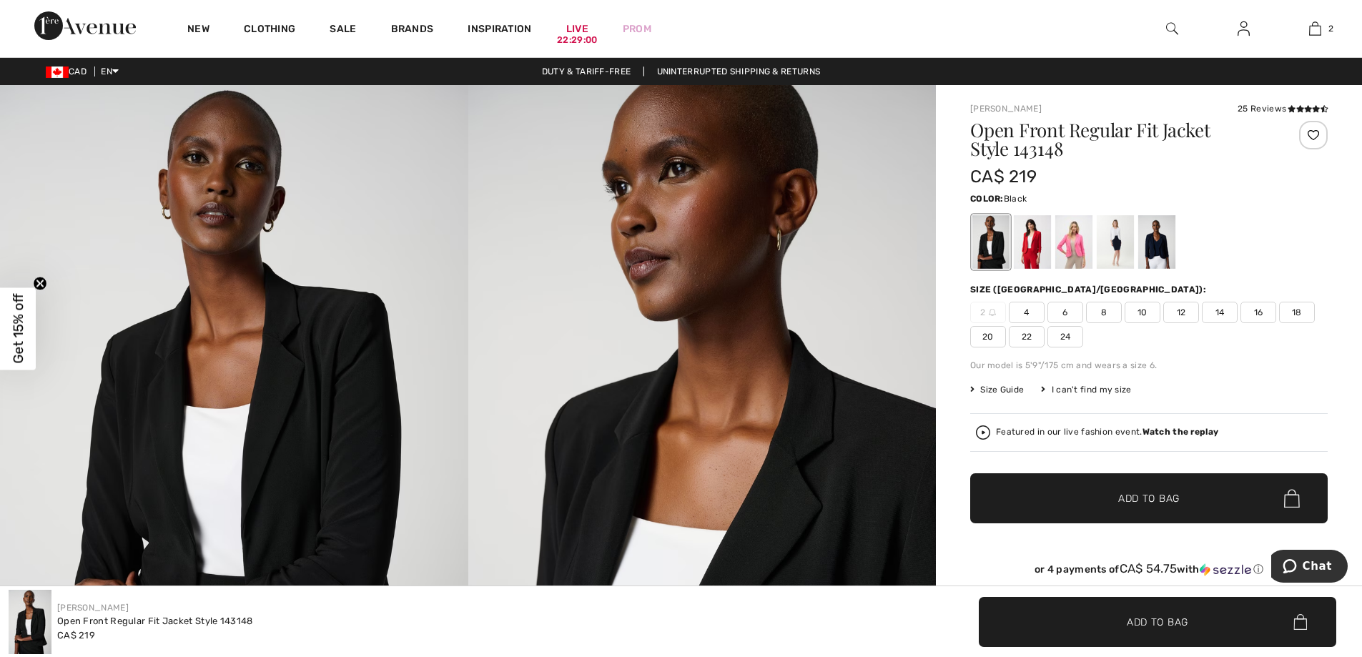
click at [982, 430] on img at bounding box center [983, 432] width 14 height 14
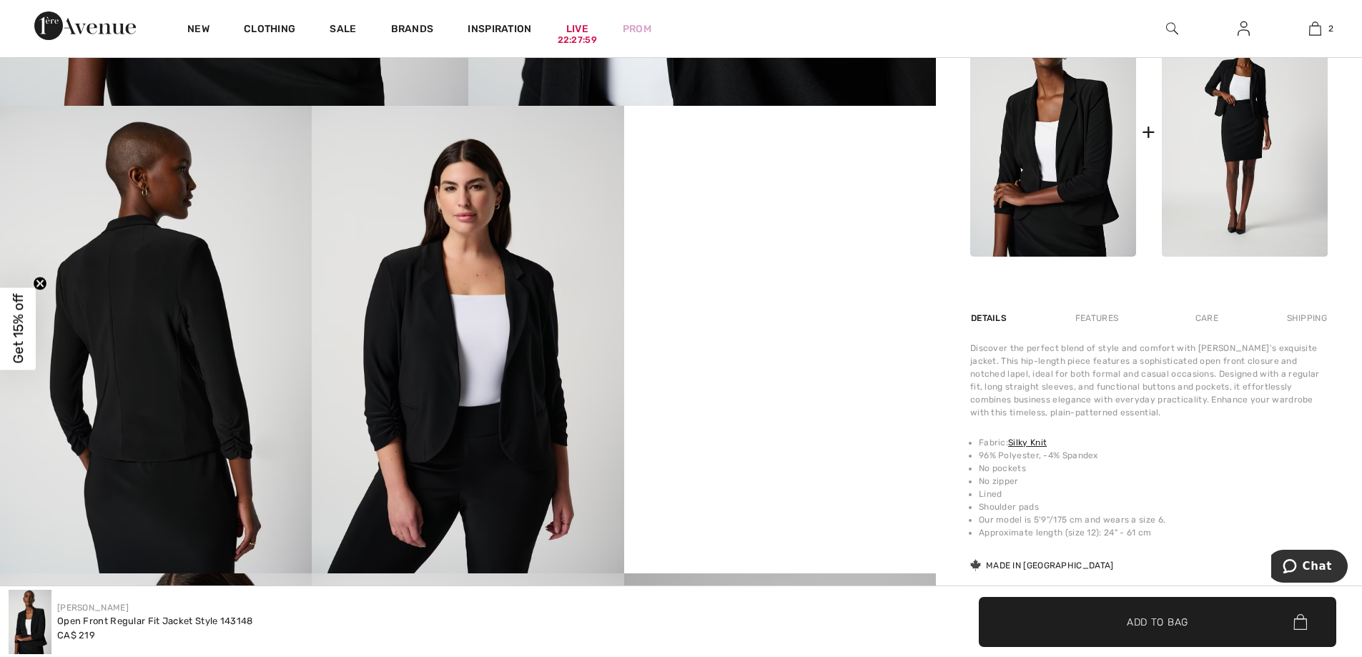
scroll to position [786, 0]
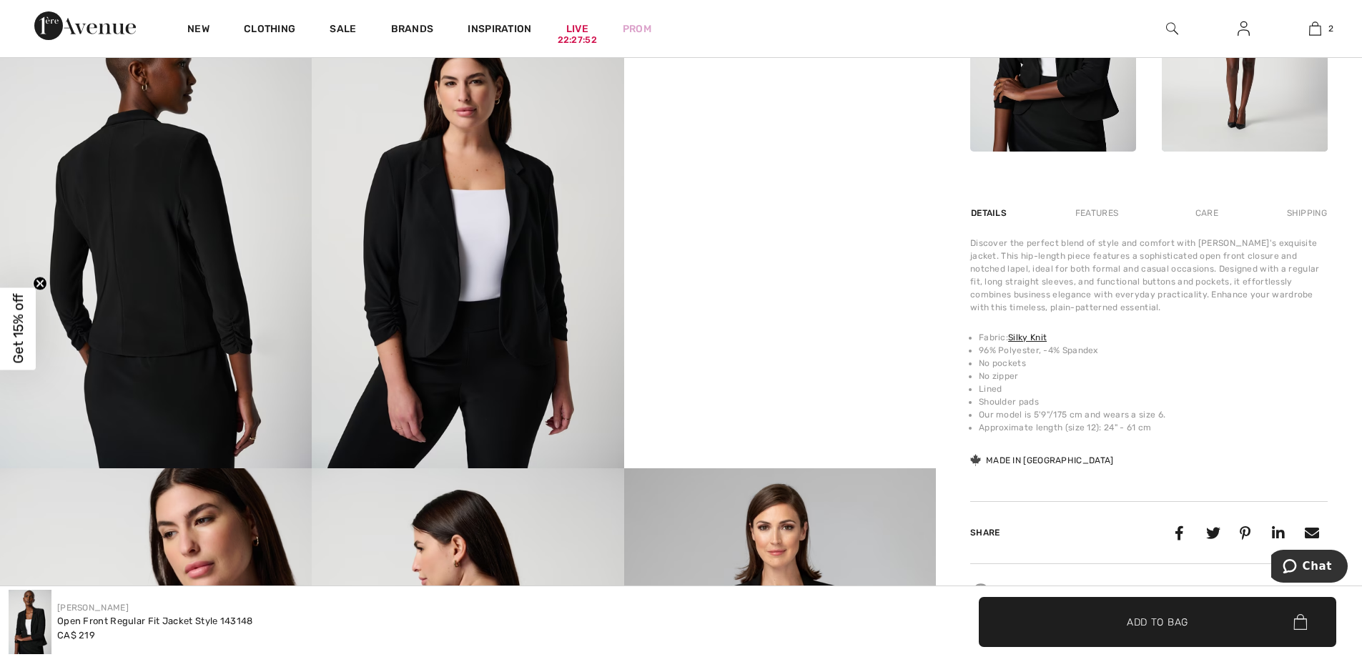
click at [1099, 214] on div "Features" at bounding box center [1096, 213] width 67 height 26
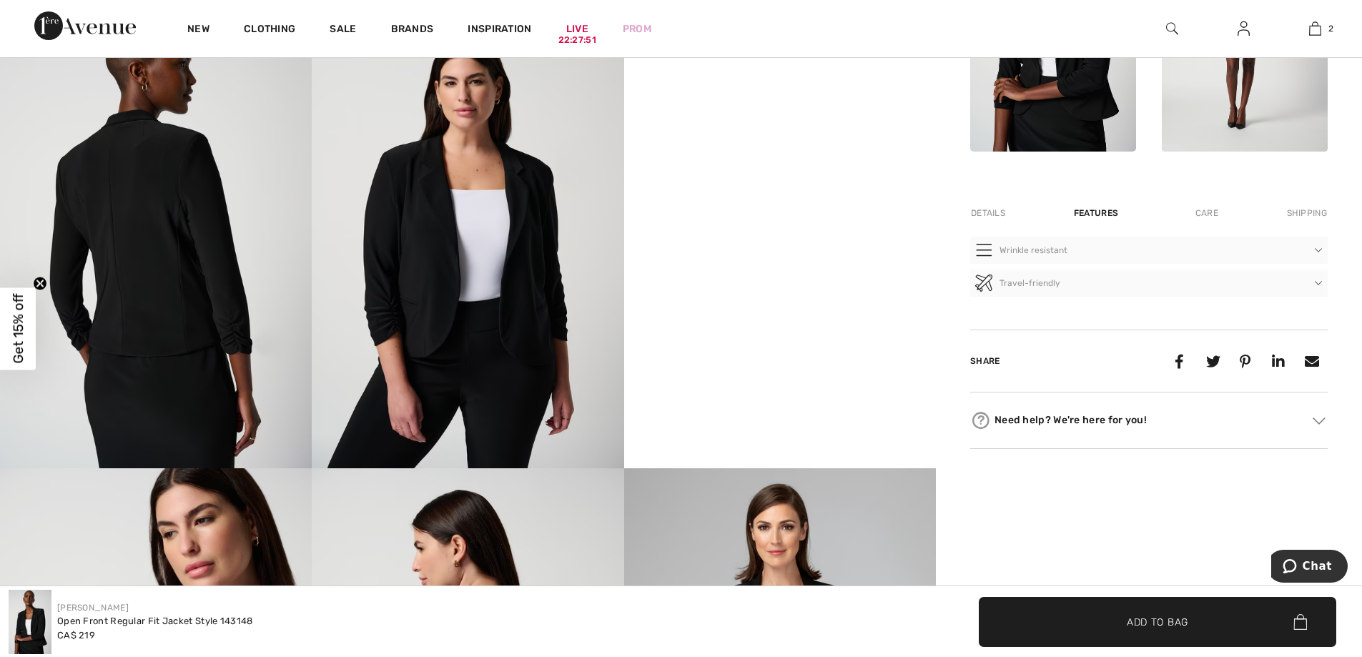
click at [1099, 214] on div "Features" at bounding box center [1095, 213] width 69 height 26
click at [1081, 247] on button "Wrinkle resistant" at bounding box center [1148, 250] width 357 height 27
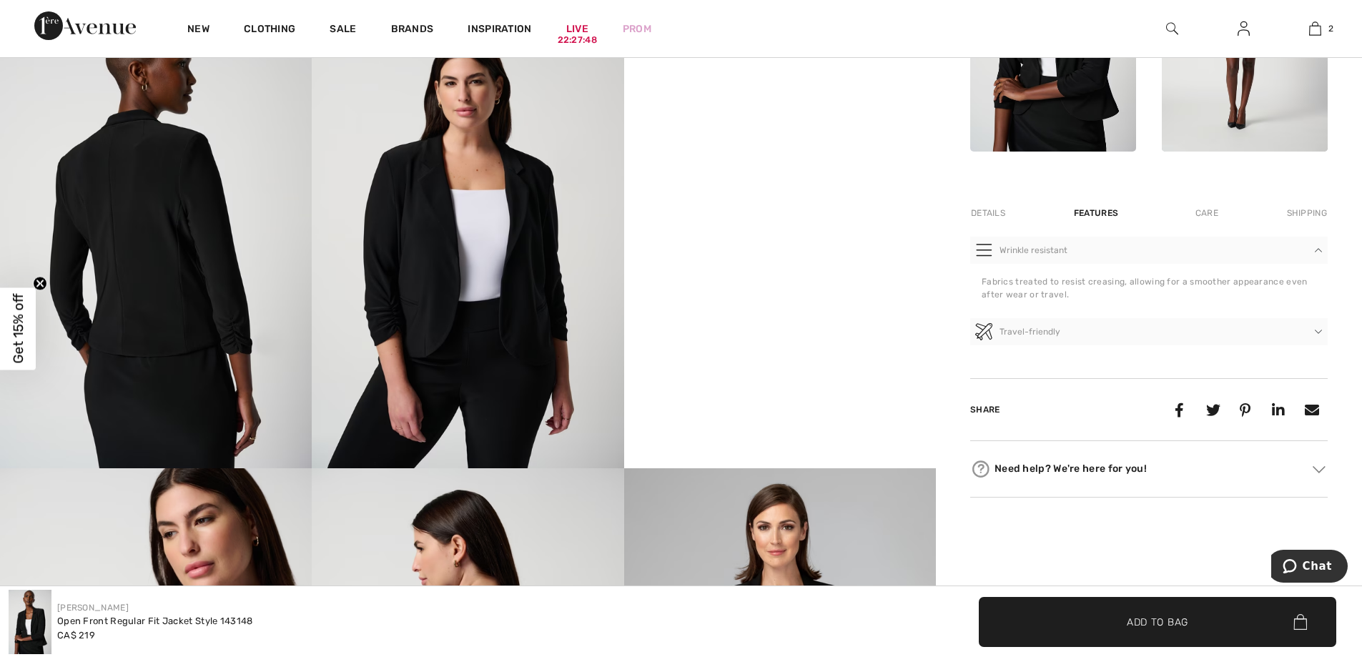
click at [1081, 247] on button "Wrinkle resistant" at bounding box center [1148, 250] width 357 height 27
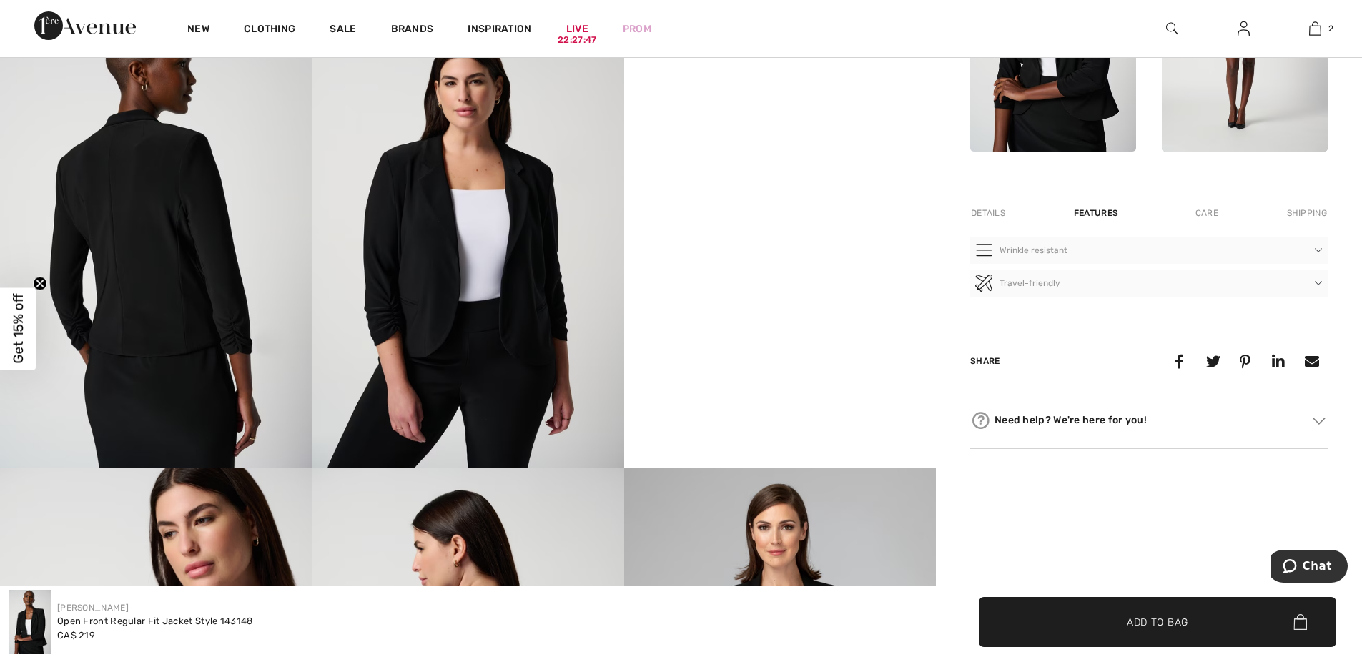
click at [984, 212] on div "Details" at bounding box center [989, 213] width 39 height 26
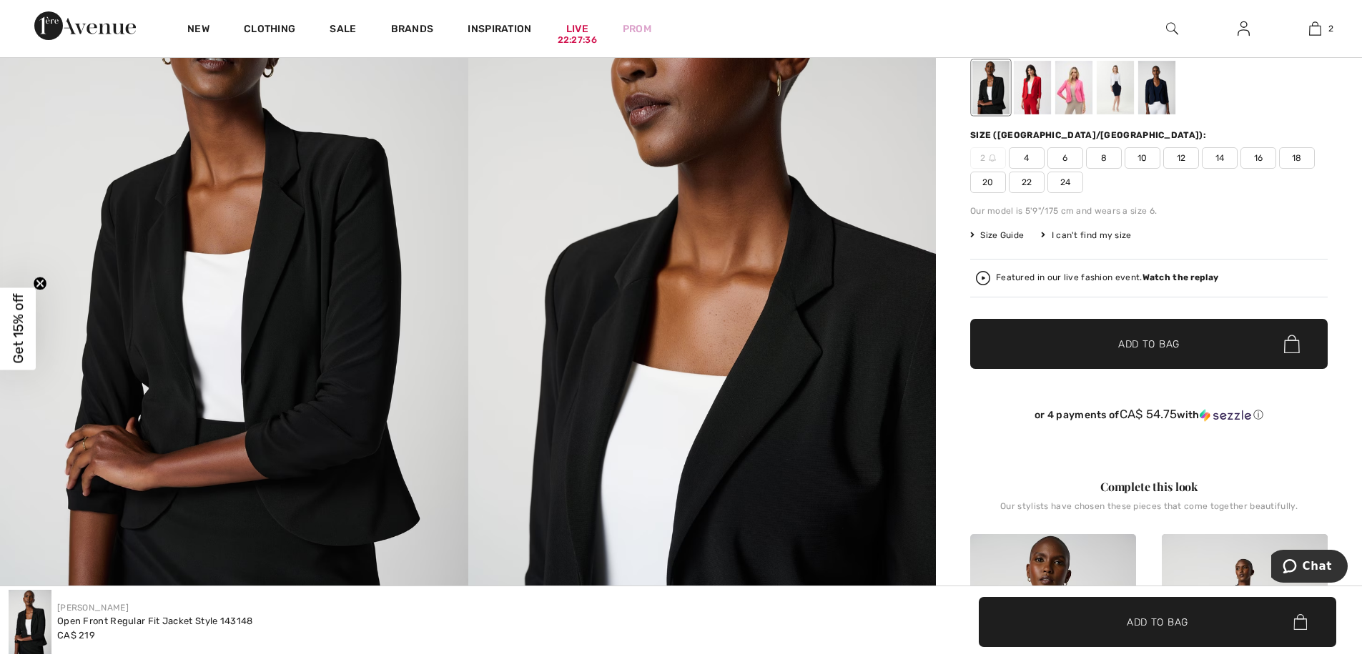
scroll to position [143, 0]
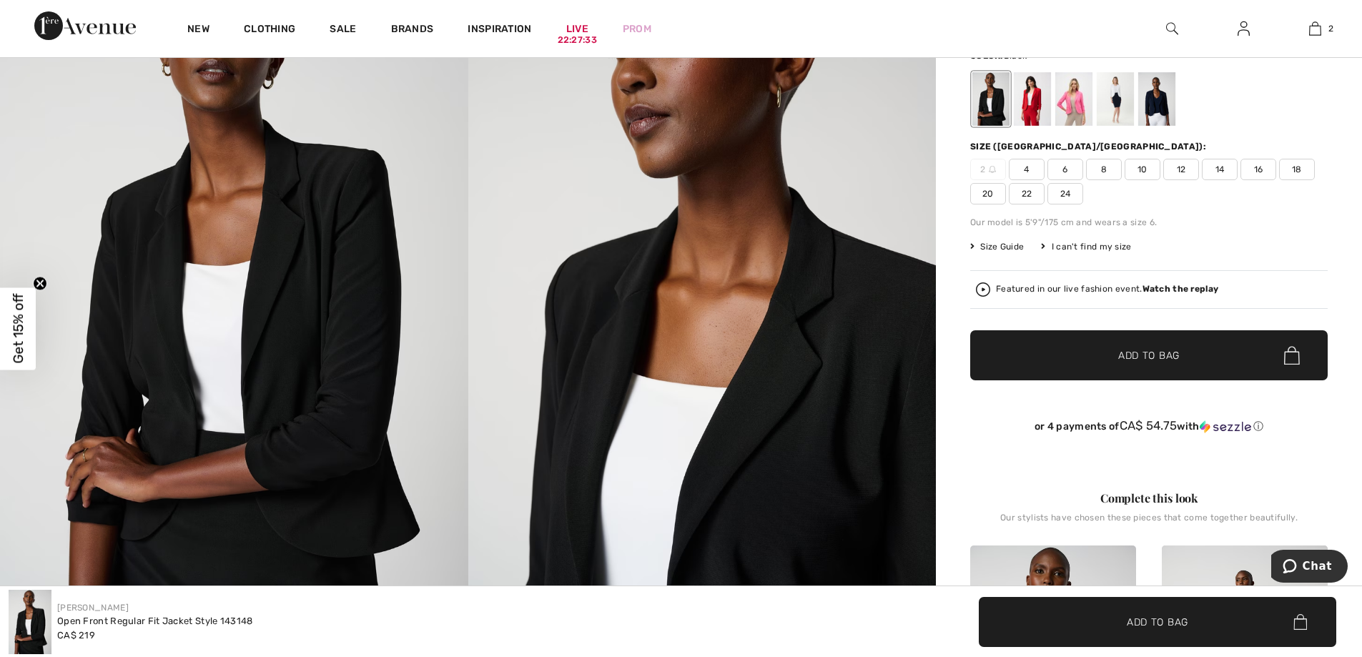
click at [1102, 166] on span "8" at bounding box center [1104, 169] width 36 height 21
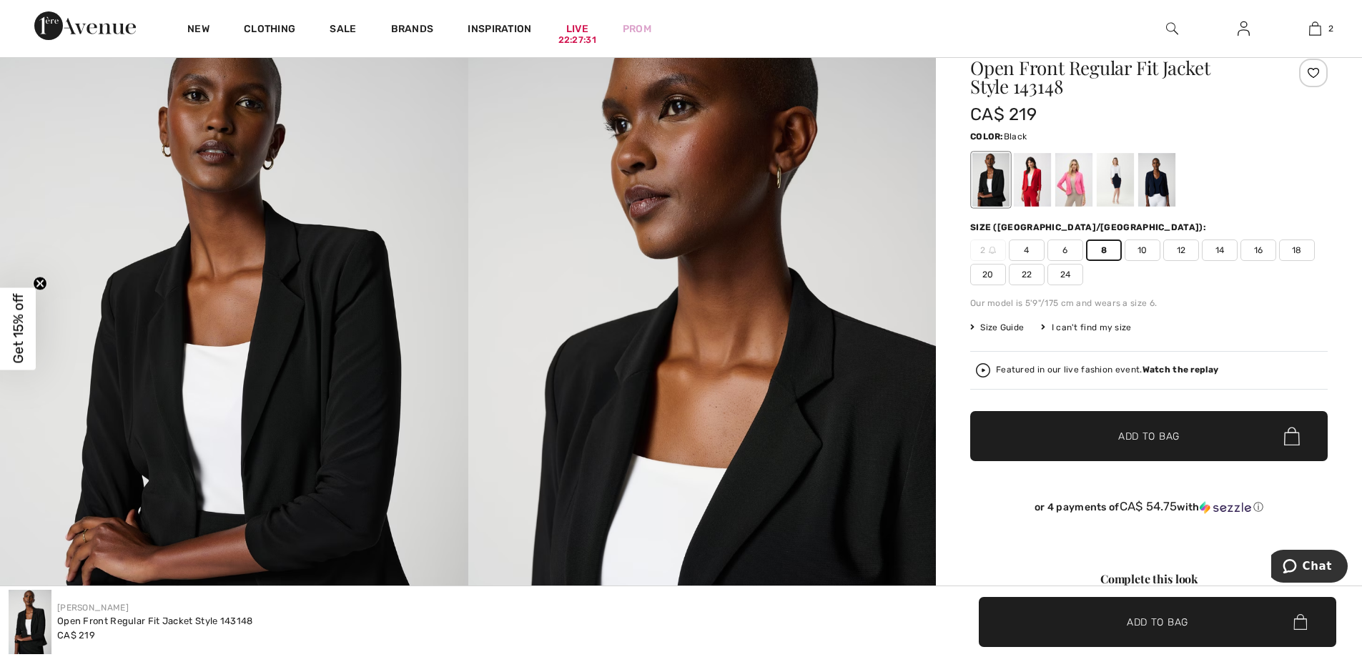
scroll to position [0, 0]
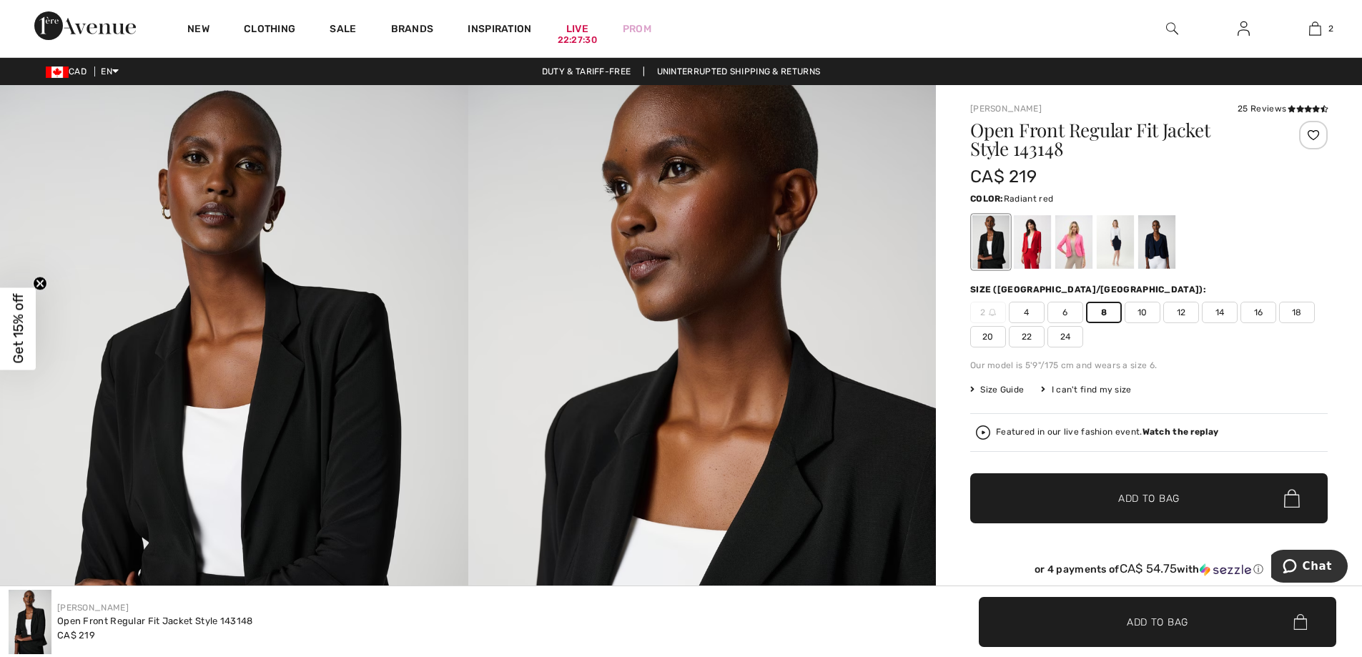
click at [1031, 239] on div at bounding box center [1031, 242] width 37 height 54
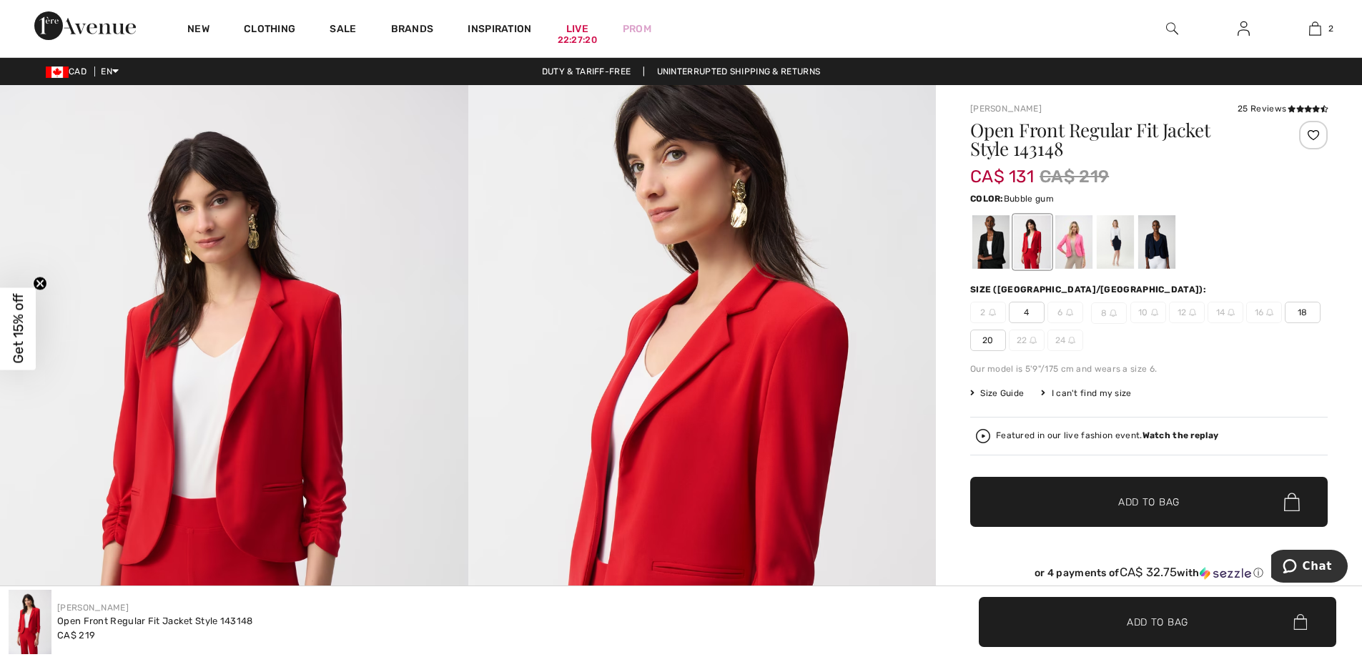
click at [1075, 244] on div at bounding box center [1073, 242] width 37 height 54
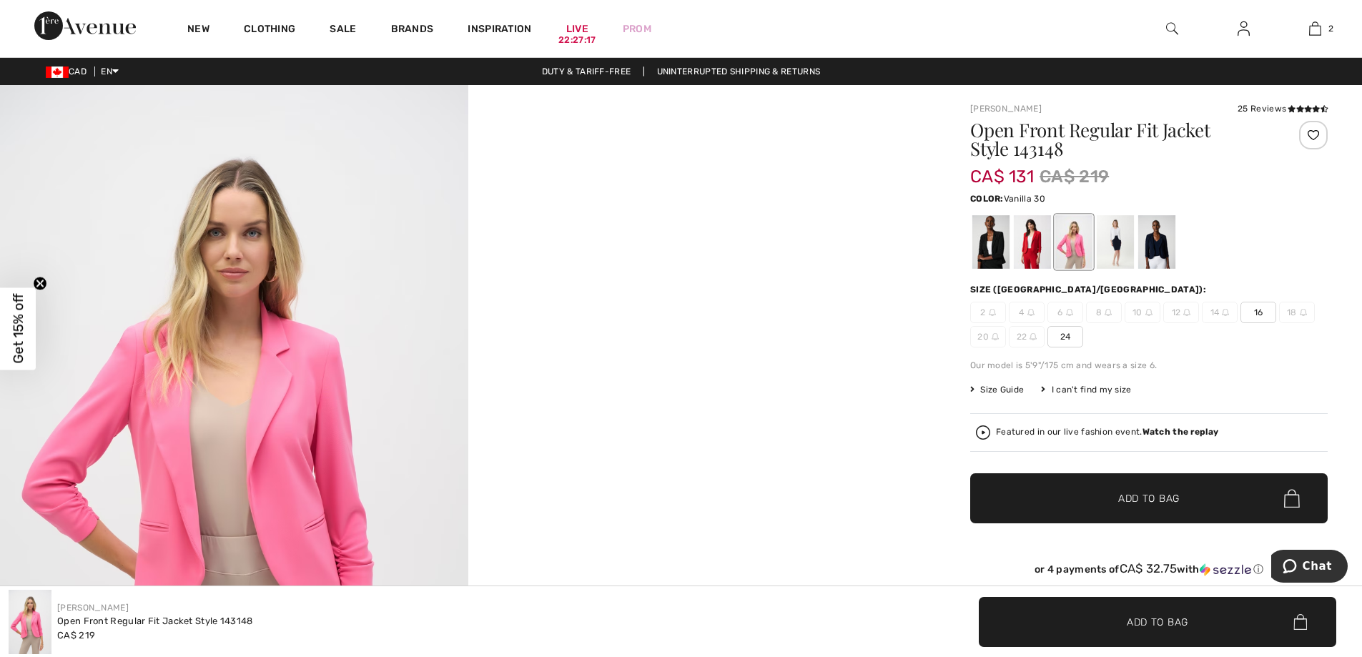
click at [1107, 236] on div at bounding box center [1114, 242] width 37 height 54
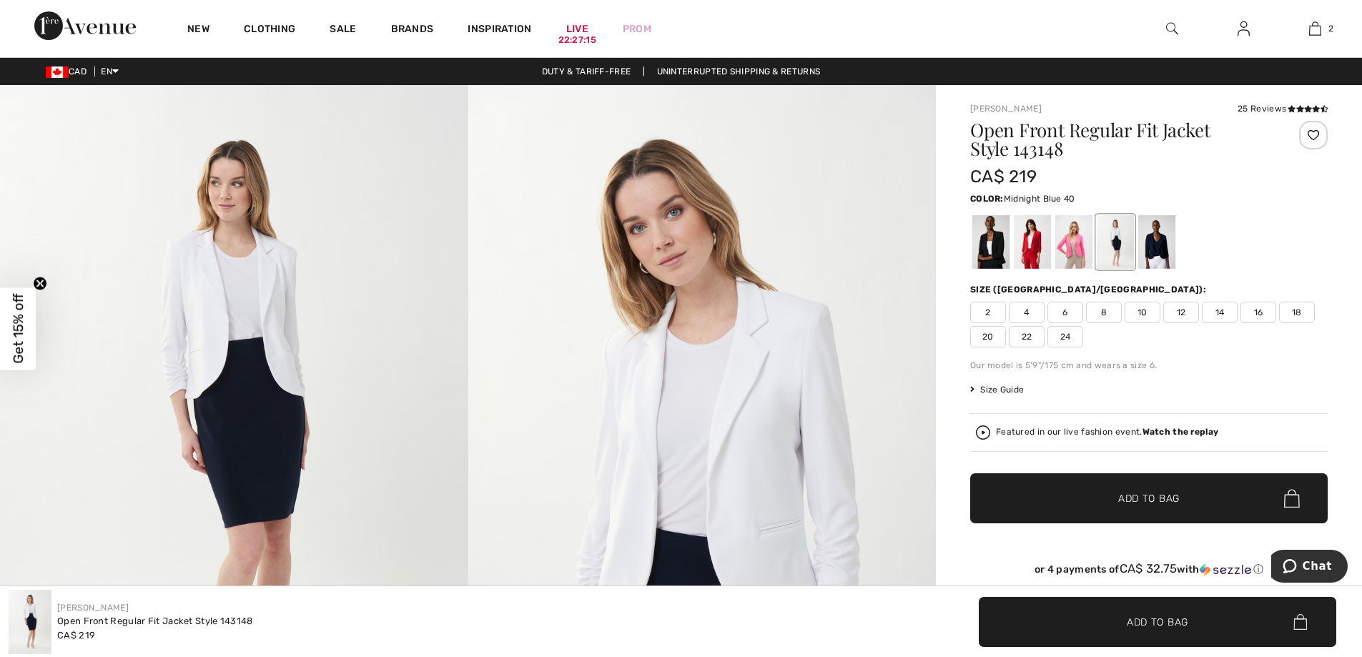
click at [1157, 235] on div at bounding box center [1156, 242] width 37 height 54
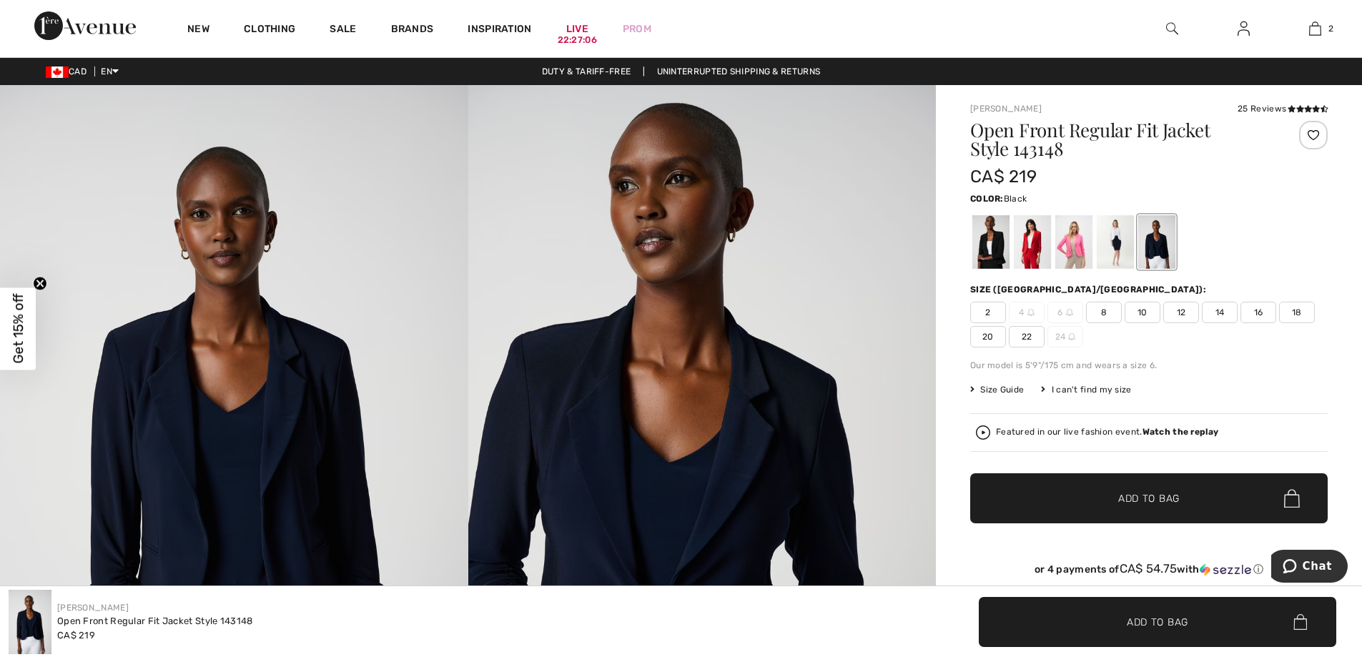
click at [993, 249] on div at bounding box center [990, 242] width 37 height 54
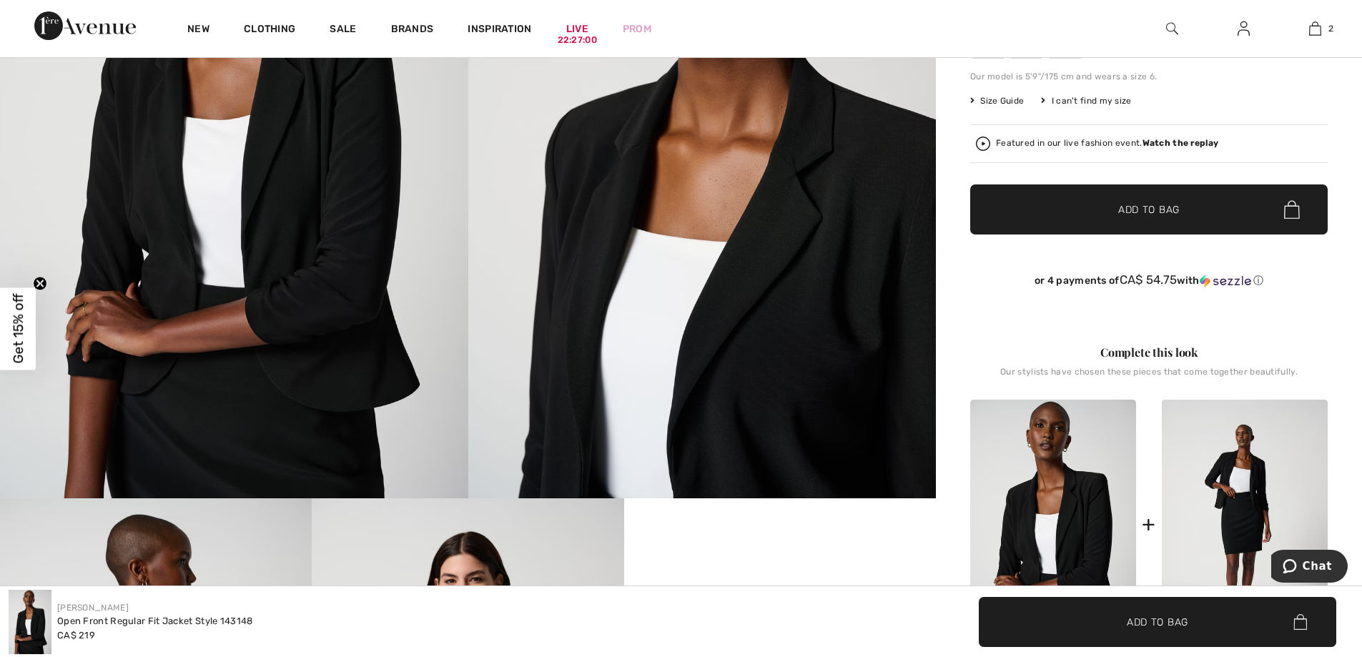
scroll to position [71, 0]
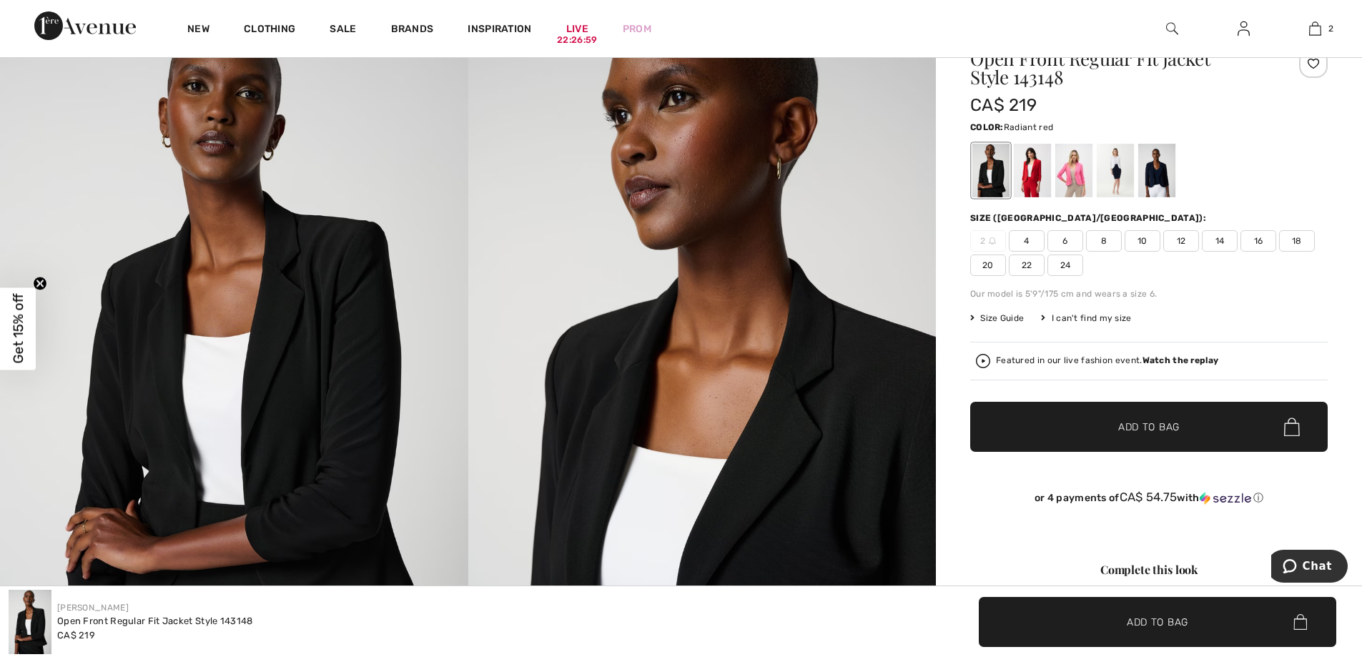
click at [1036, 162] on div at bounding box center [1031, 171] width 37 height 54
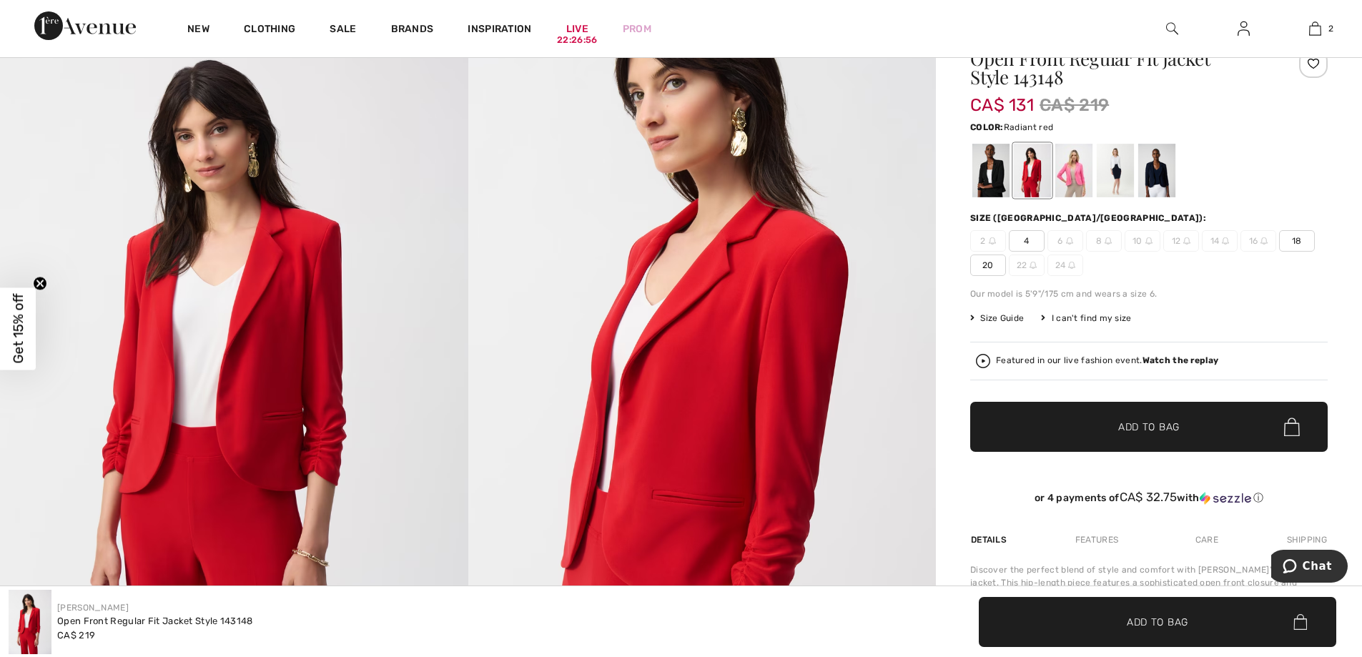
click at [1101, 238] on span "8" at bounding box center [1104, 240] width 36 height 21
click at [1103, 240] on span "8" at bounding box center [1104, 240] width 36 height 21
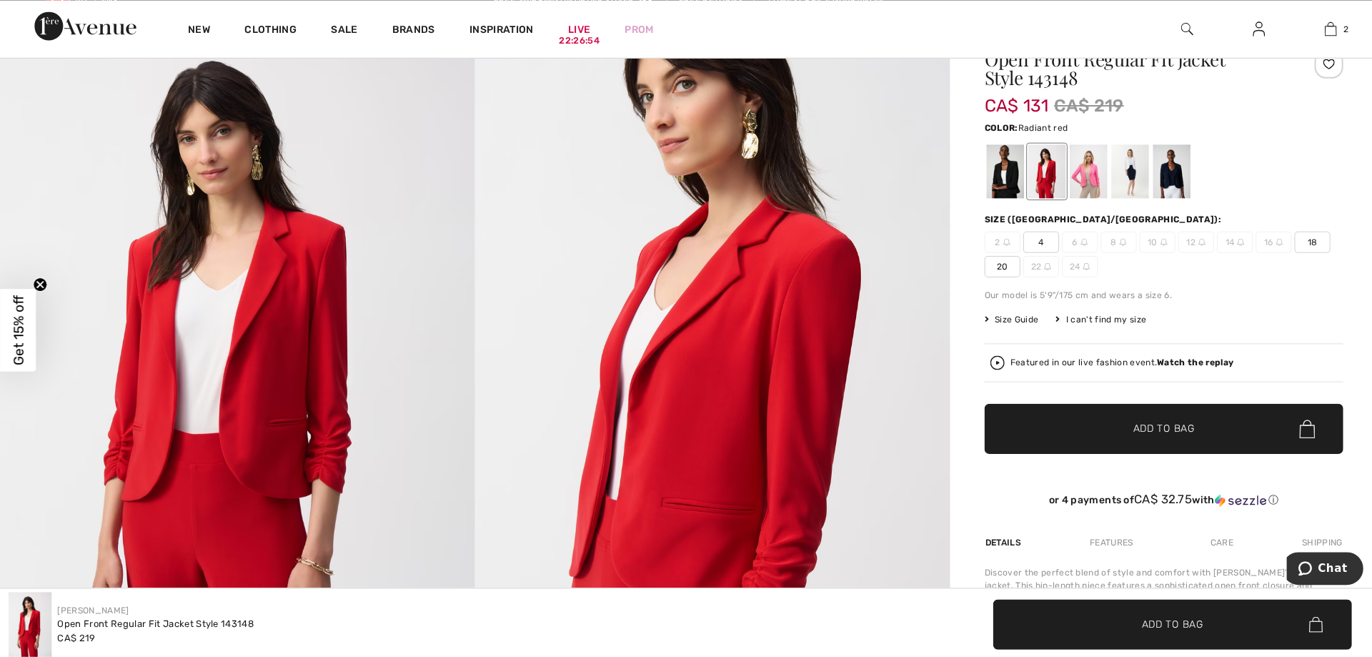
click at [1103, 240] on div at bounding box center [686, 328] width 1372 height 657
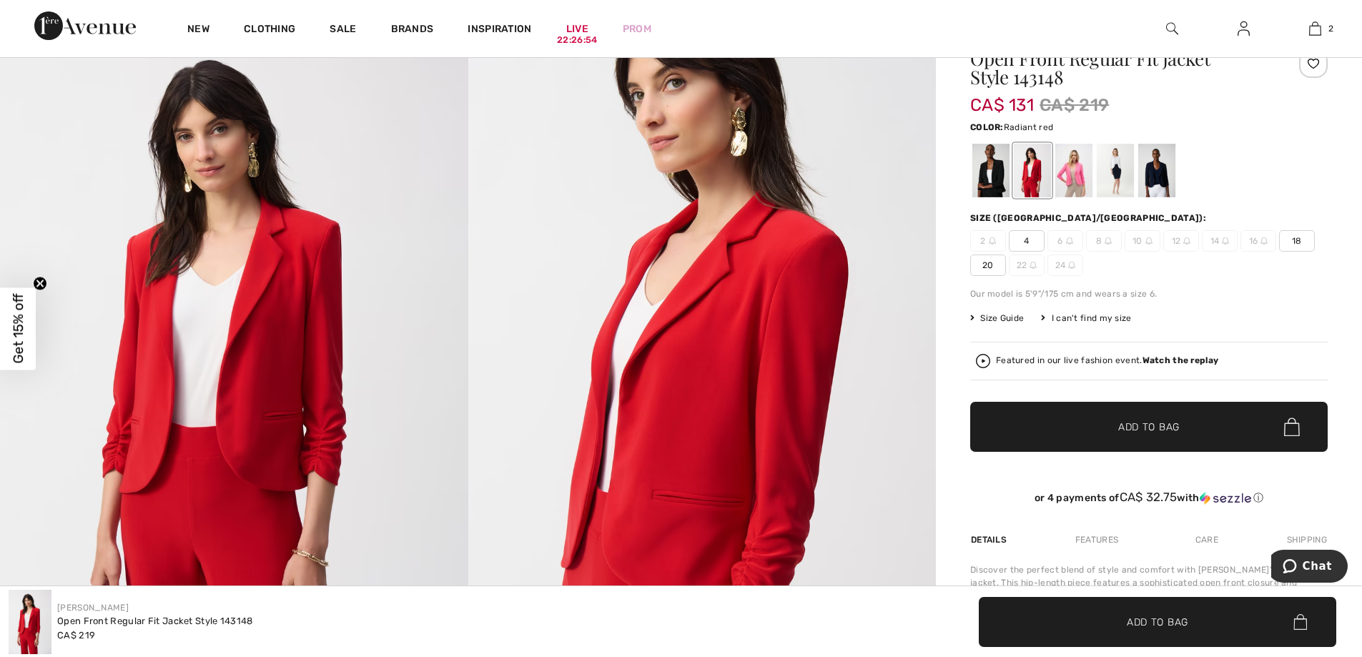
click at [1103, 240] on span "8" at bounding box center [1104, 240] width 36 height 21
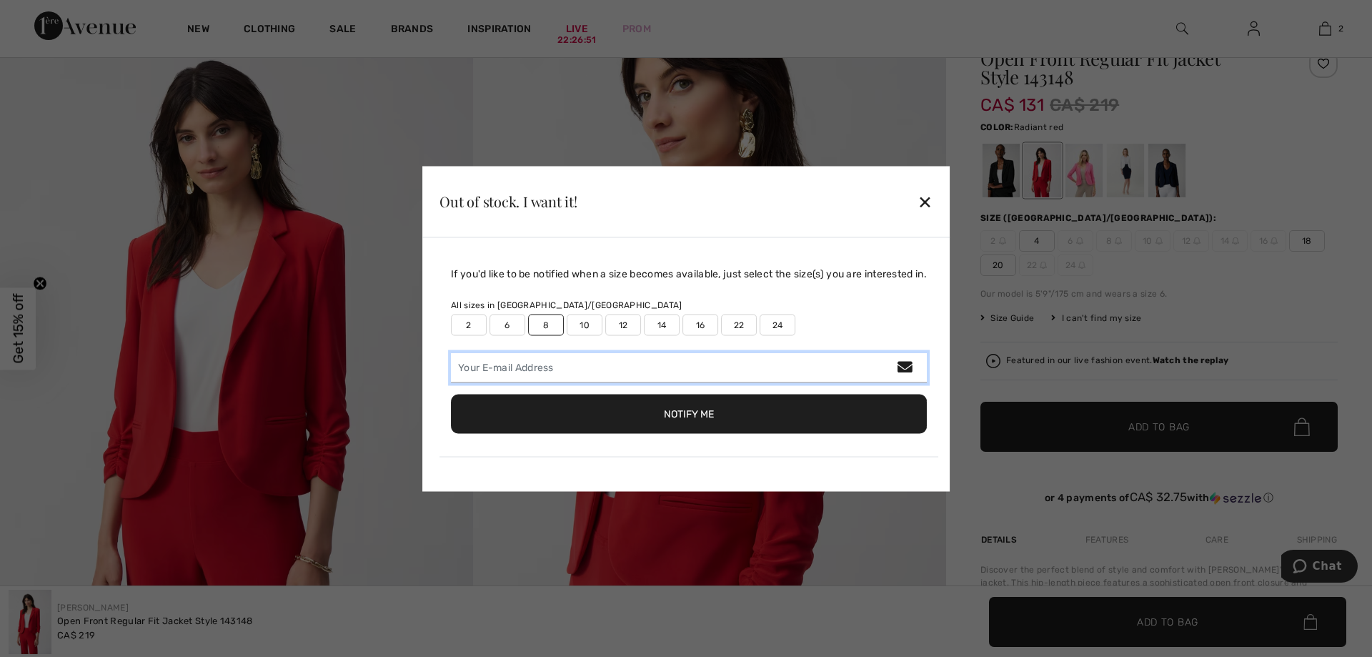
click at [548, 368] on input "email" at bounding box center [689, 367] width 476 height 30
type input "shermiston@gmail.com"
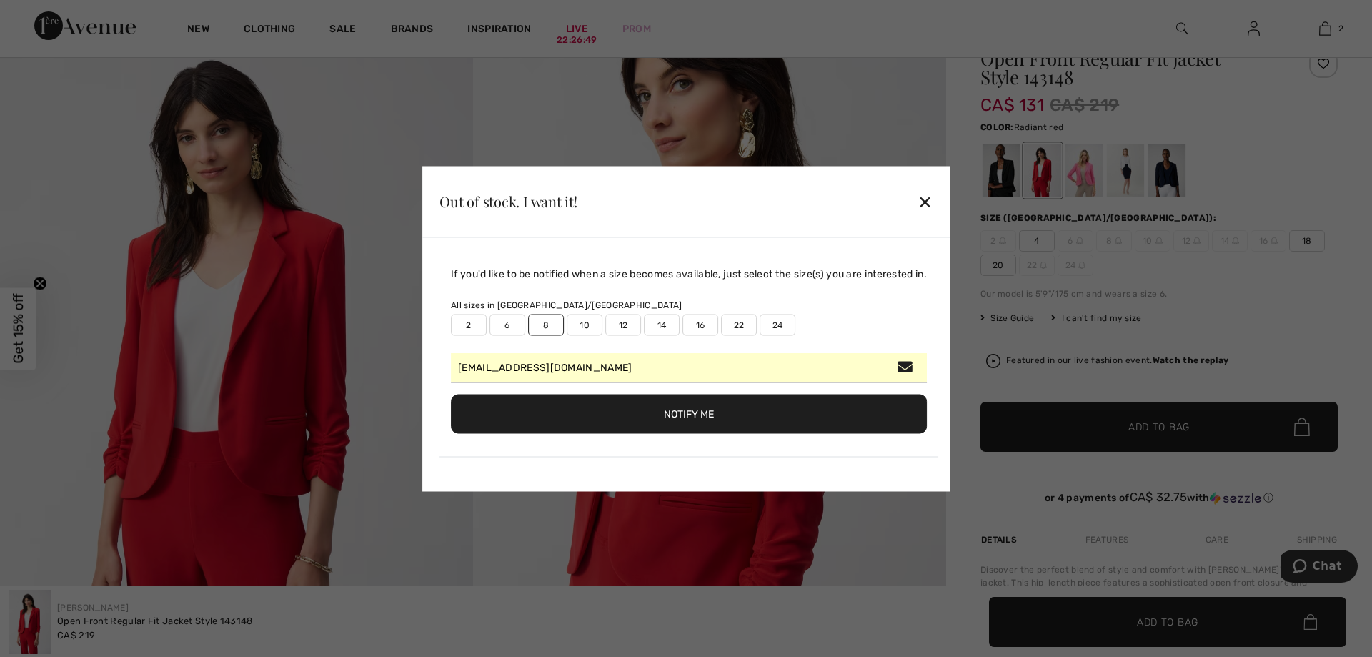
click at [634, 416] on button "Notify Me" at bounding box center [689, 413] width 476 height 39
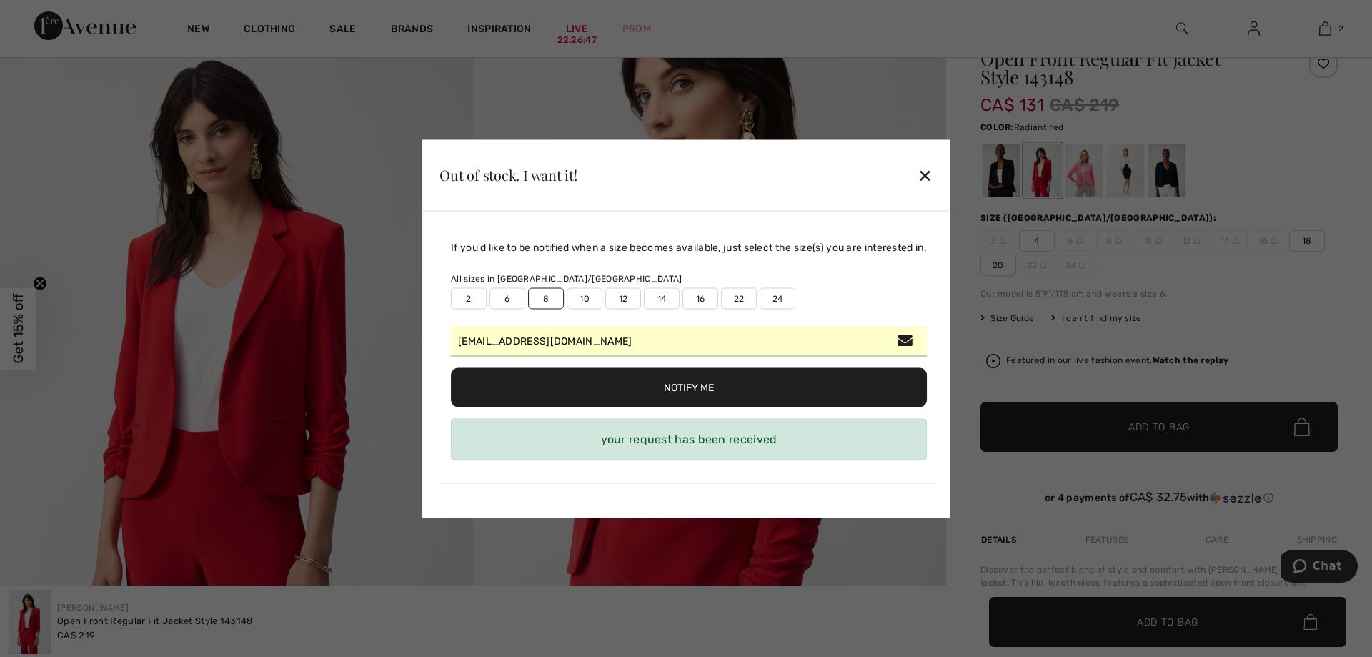
click at [701, 384] on button "Notify Me" at bounding box center [689, 386] width 476 height 39
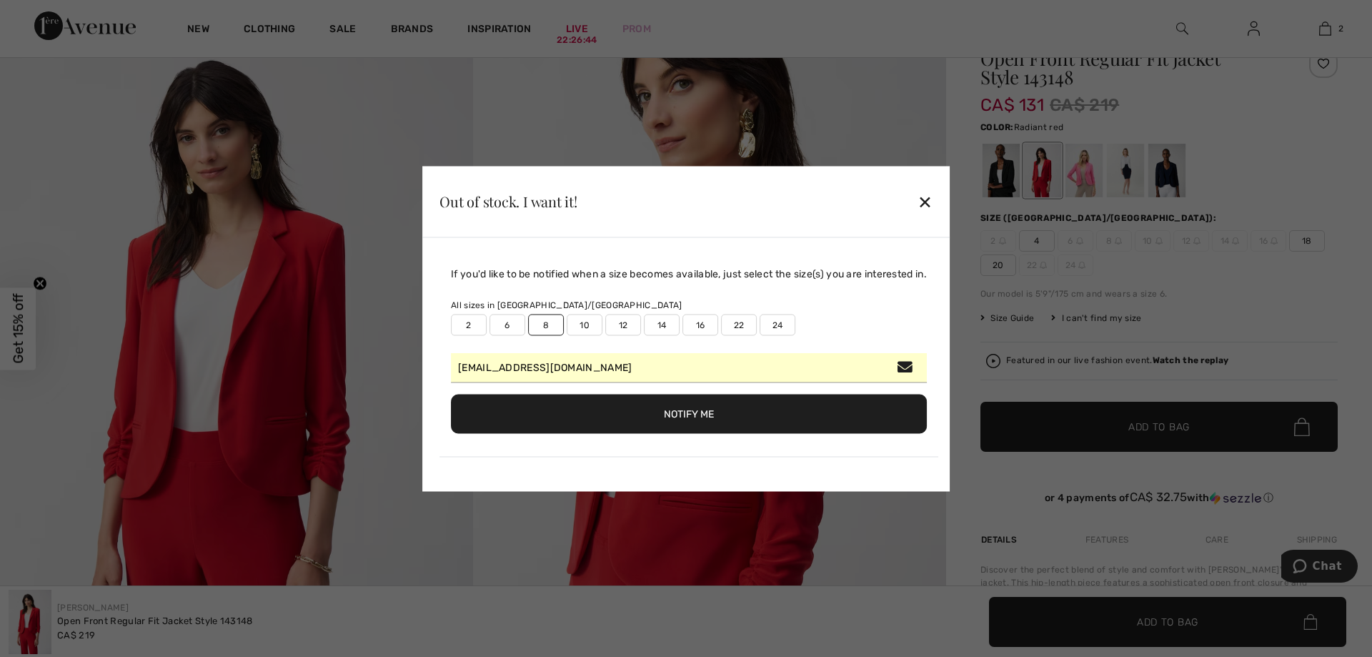
click at [933, 202] on div "✕" at bounding box center [925, 202] width 15 height 30
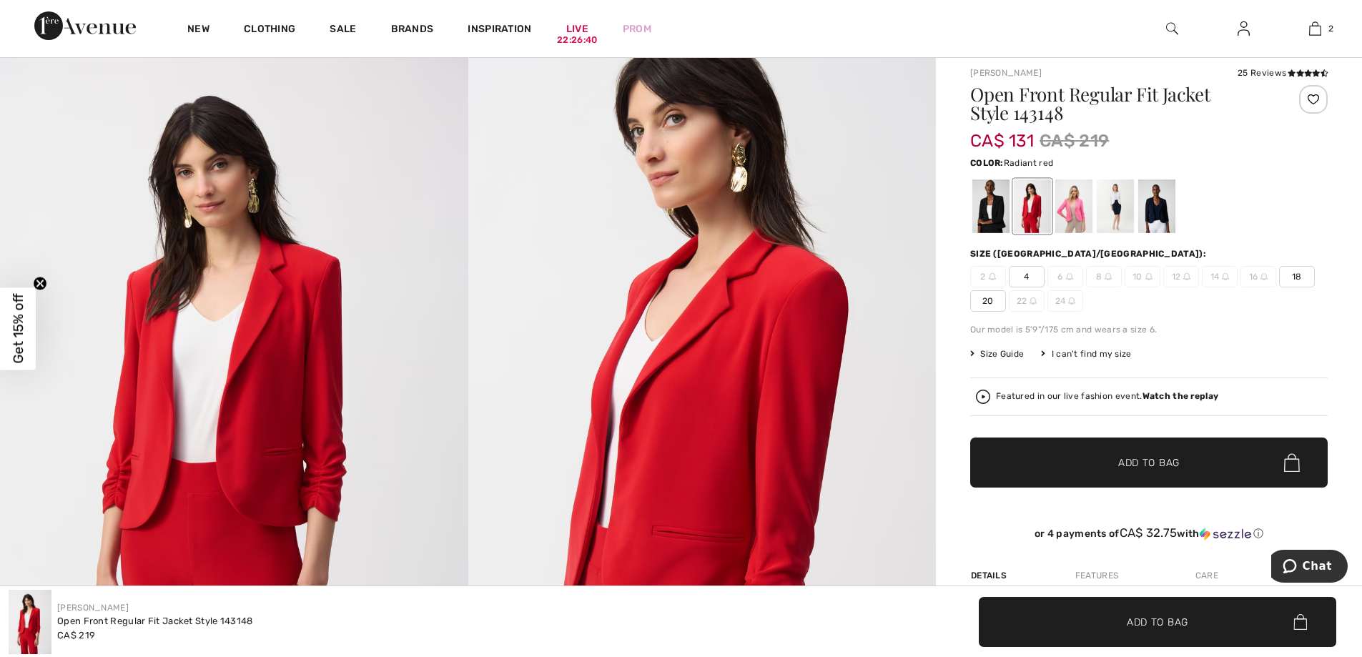
scroll to position [0, 0]
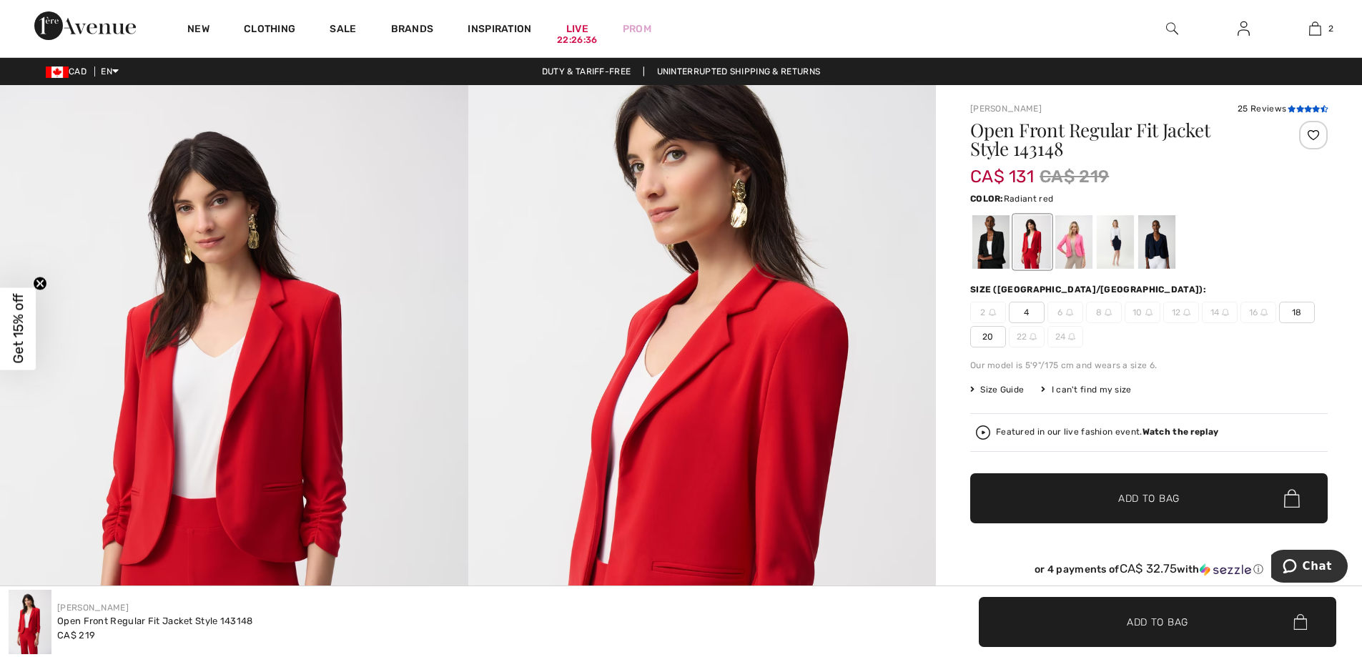
click at [1293, 109] on icon at bounding box center [1291, 108] width 8 height 7
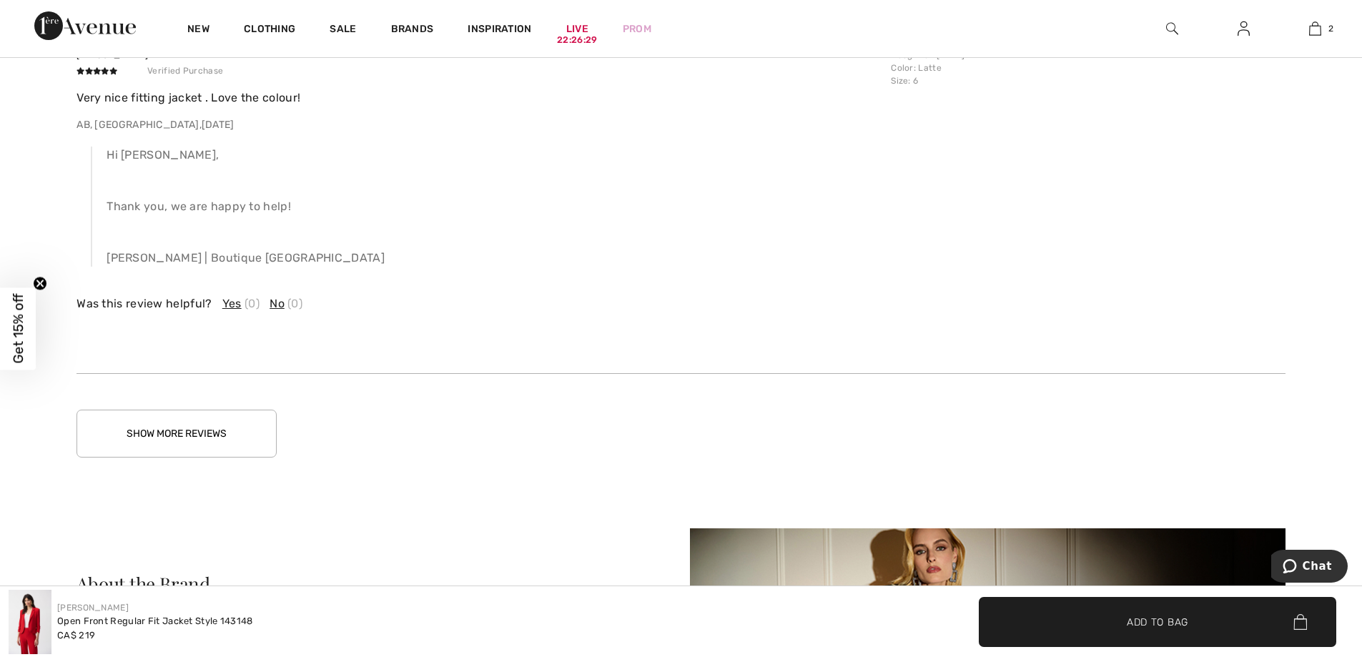
scroll to position [3357, 0]
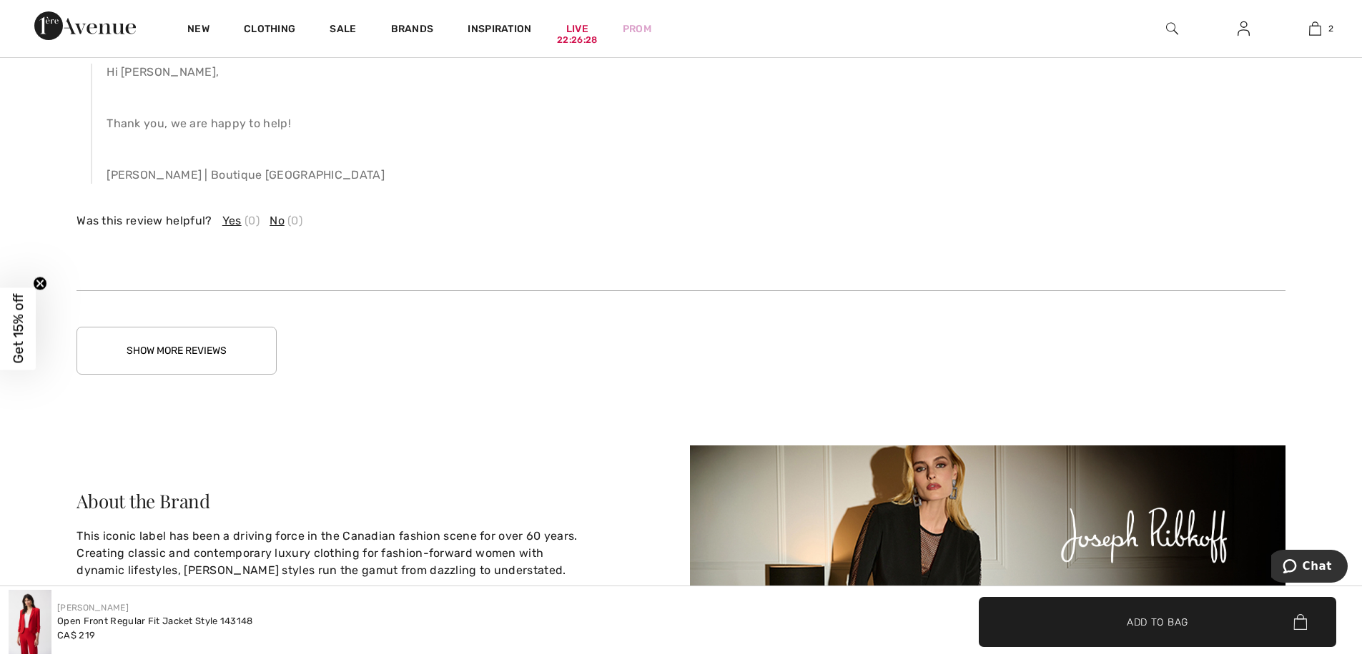
click at [217, 346] on button "Show More Reviews" at bounding box center [176, 351] width 200 height 48
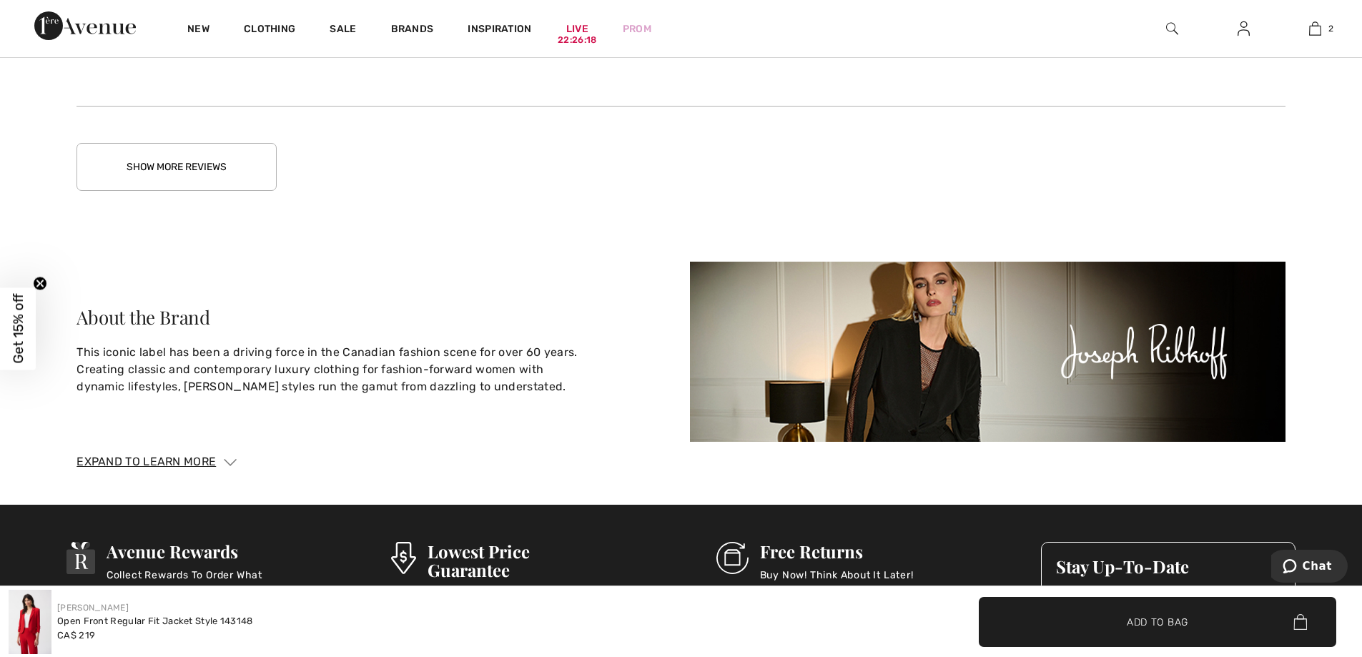
scroll to position [4429, 0]
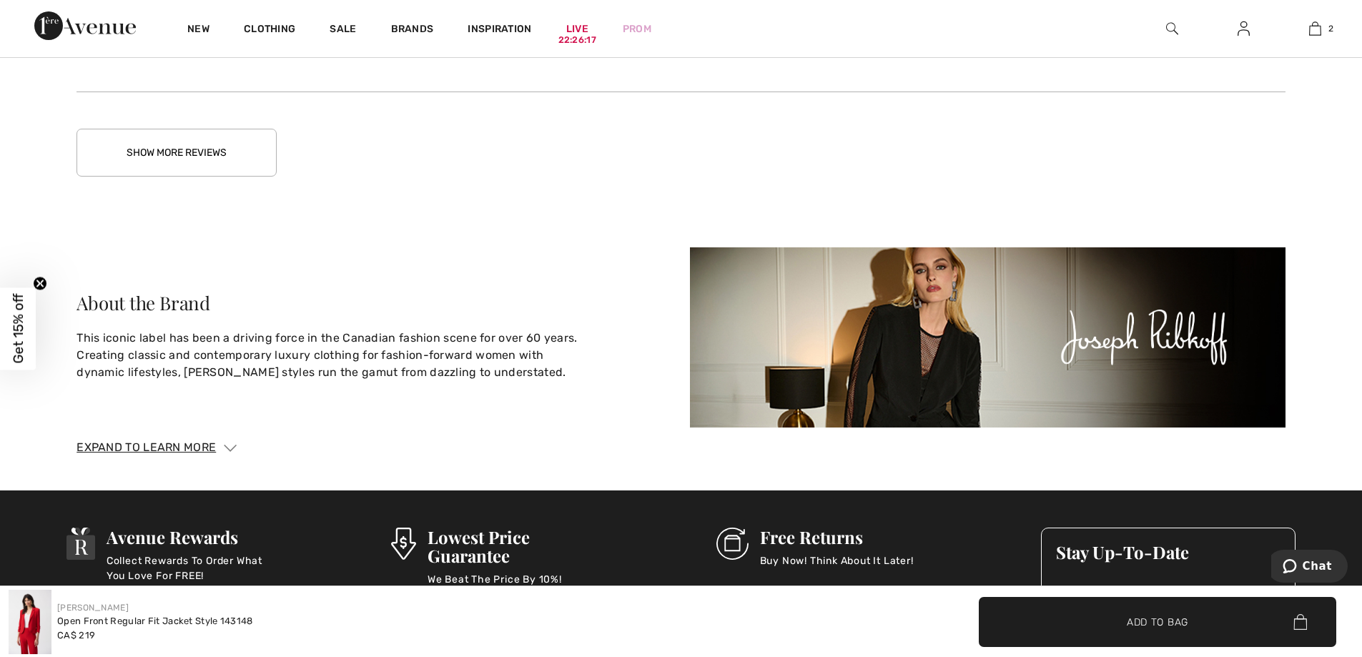
click at [213, 139] on button "Show More Reviews" at bounding box center [176, 153] width 200 height 48
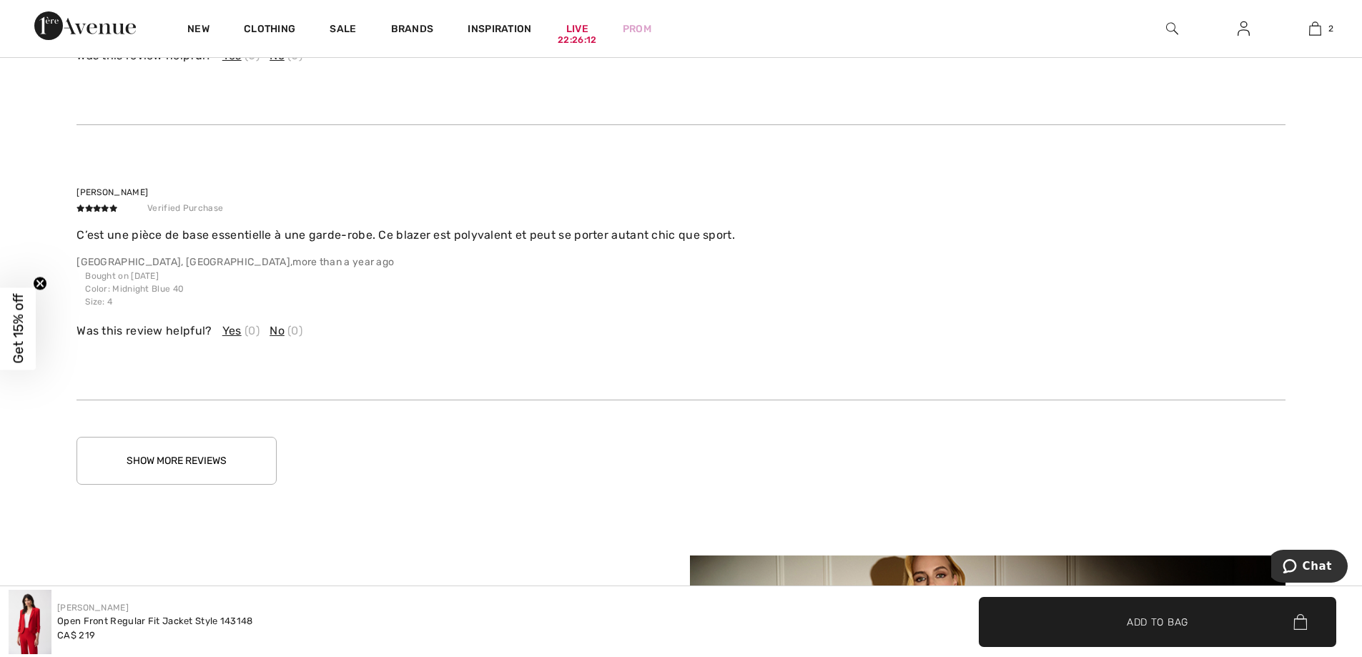
scroll to position [5001, 0]
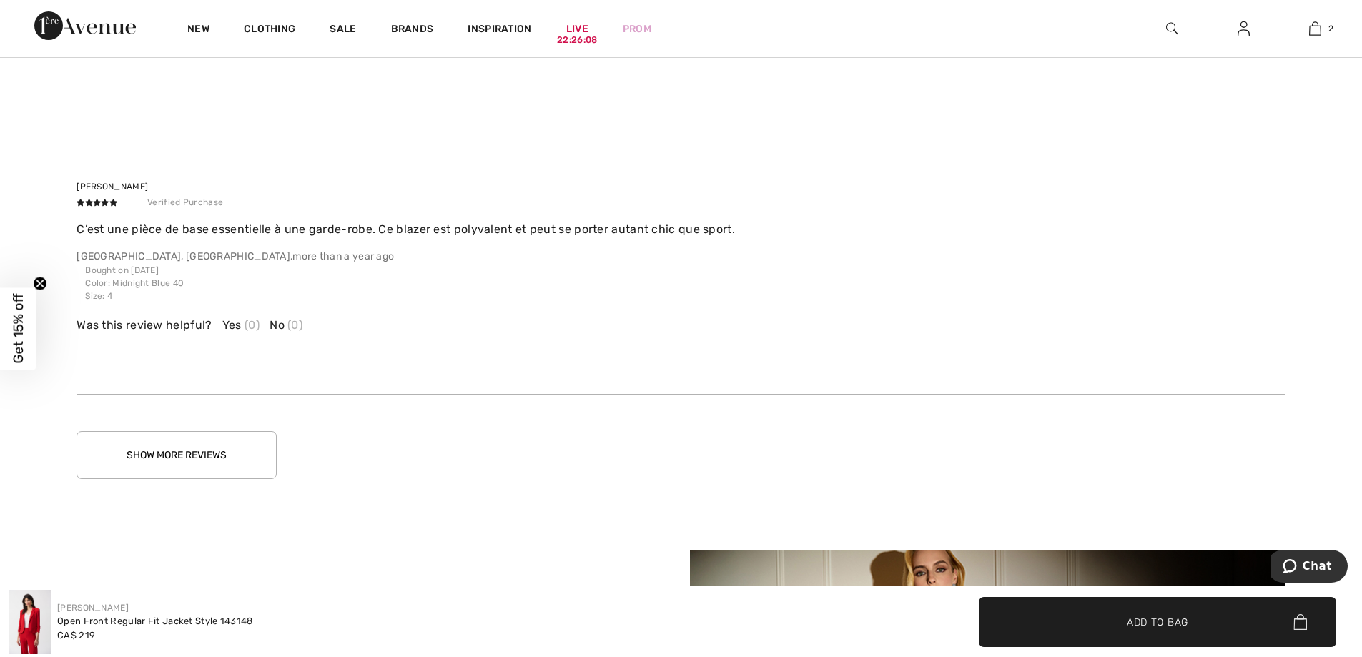
click at [241, 456] on button "Show More Reviews" at bounding box center [176, 455] width 200 height 48
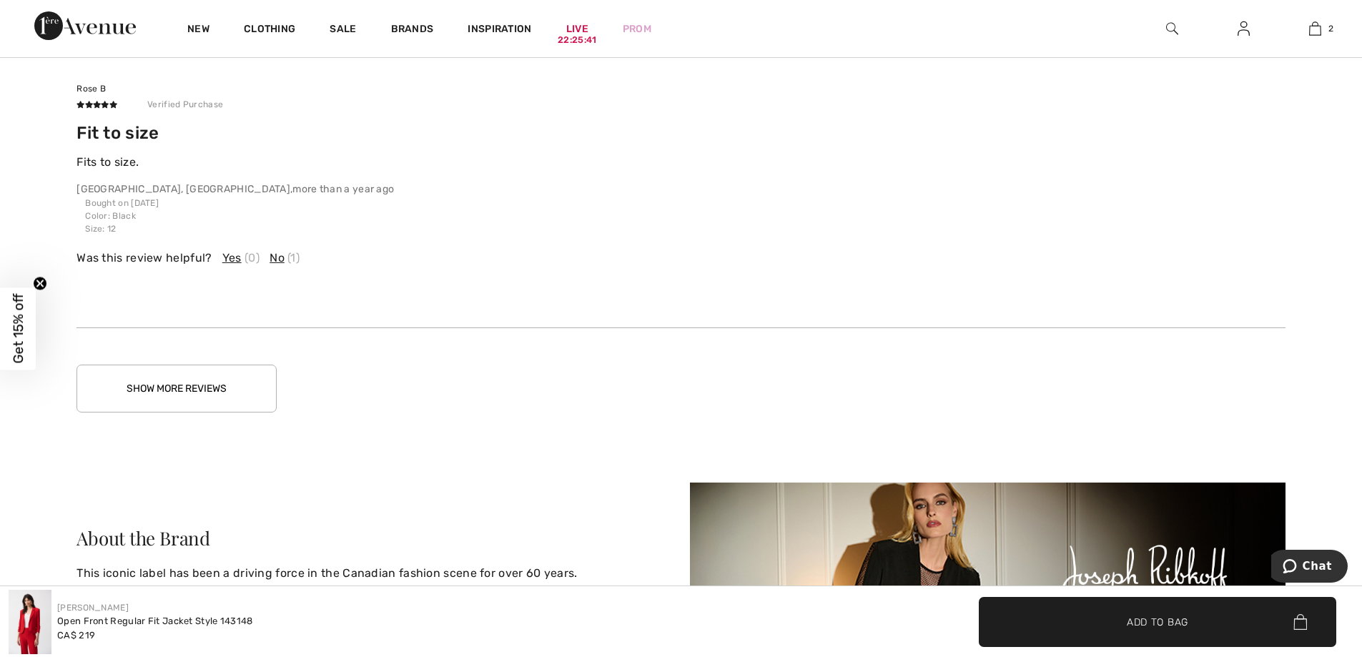
scroll to position [6073, 0]
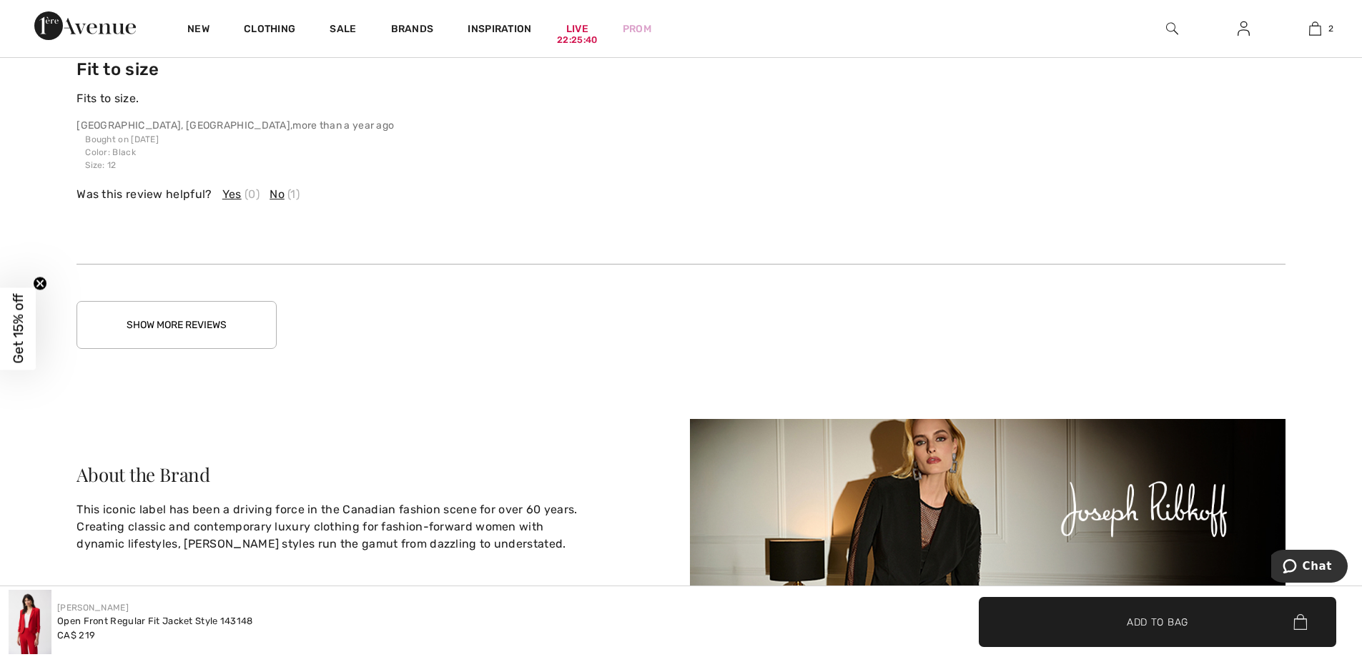
click at [186, 304] on button "Show More Reviews" at bounding box center [176, 325] width 200 height 48
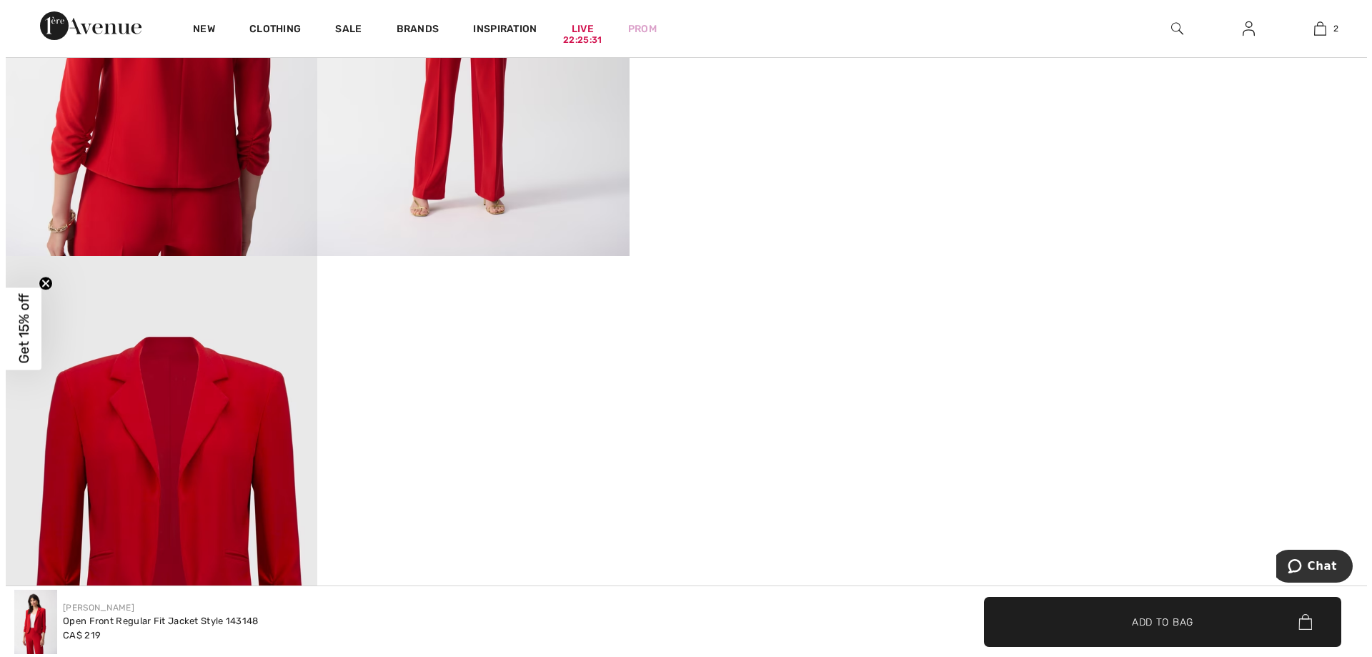
scroll to position [0, 0]
